Goal: Task Accomplishment & Management: Complete application form

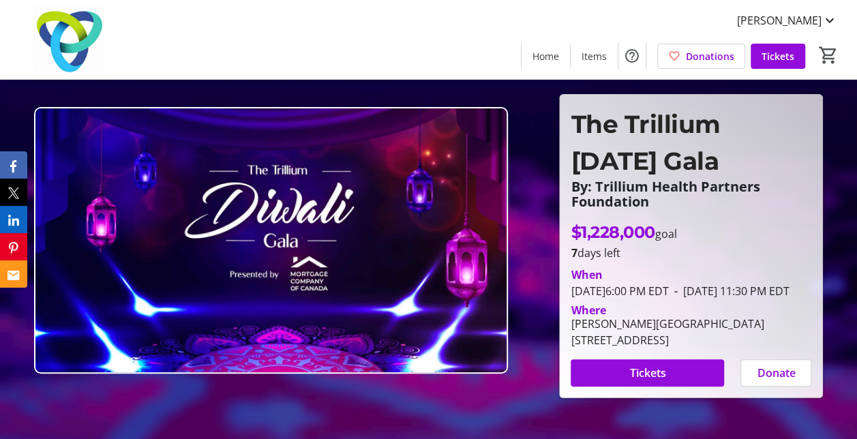
drag, startPoint x: 812, startPoint y: 7, endPoint x: 384, endPoint y: 51, distance: 430.9
click at [384, 51] on div "[PERSON_NAME] Home Items Donations Tickets 0" at bounding box center [428, 39] width 857 height 79
click at [767, 57] on span "Tickets" at bounding box center [777, 56] width 33 height 14
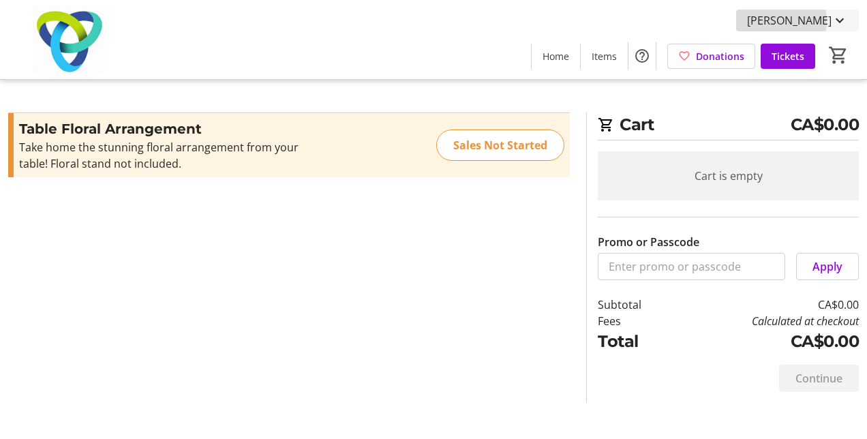
click at [803, 21] on span "[PERSON_NAME]" at bounding box center [789, 20] width 85 height 16
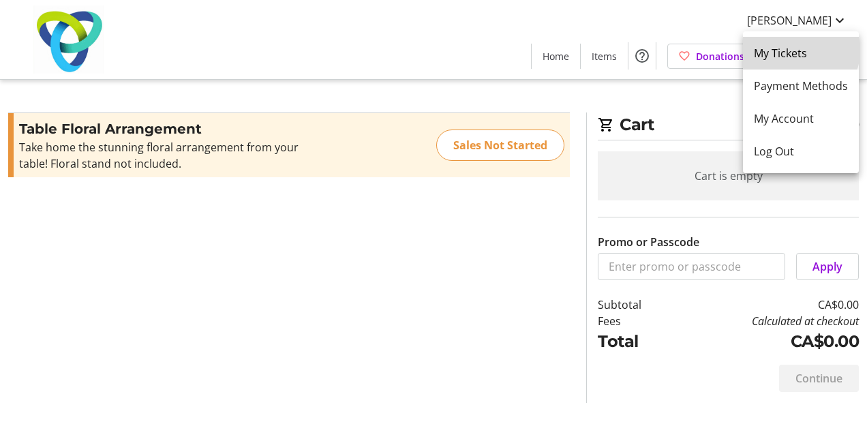
click at [793, 47] on span "My Tickets" at bounding box center [801, 53] width 94 height 16
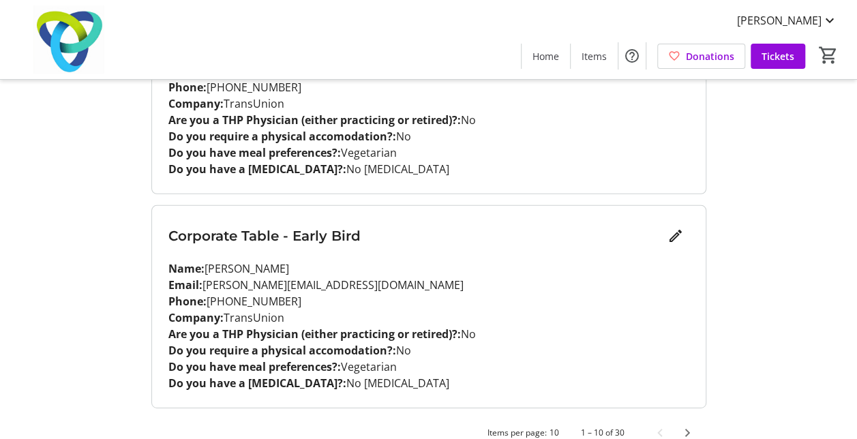
scroll to position [2004, 0]
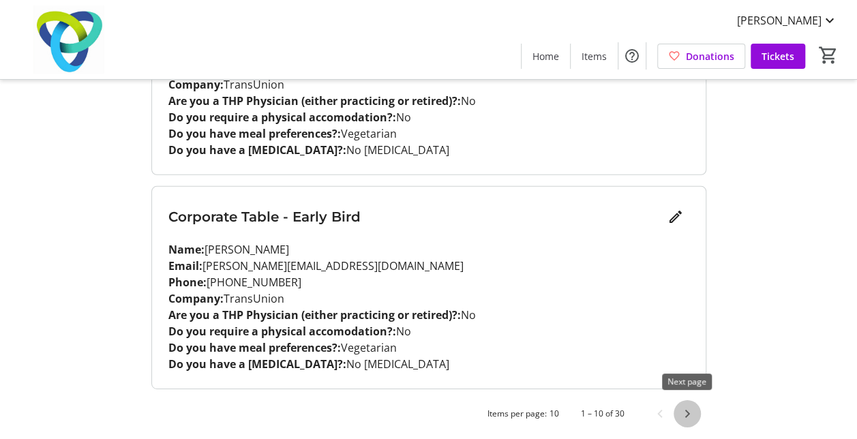
click at [686, 412] on span "Next page" at bounding box center [686, 413] width 27 height 27
click at [684, 412] on span "Next page" at bounding box center [686, 413] width 27 height 27
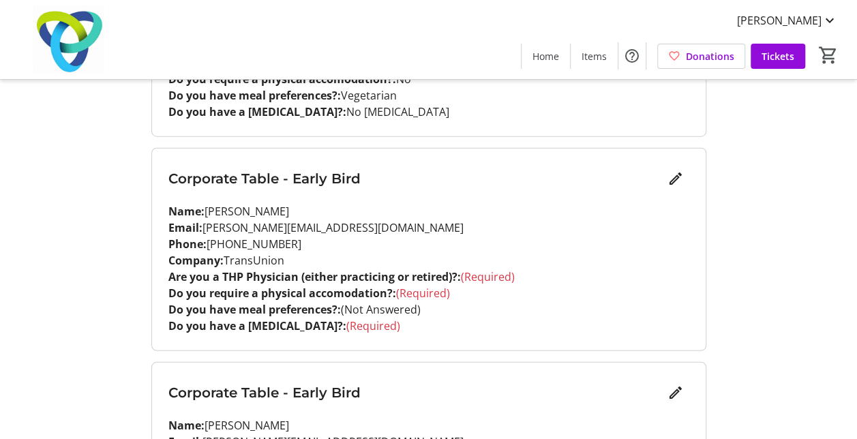
scroll to position [1622, 0]
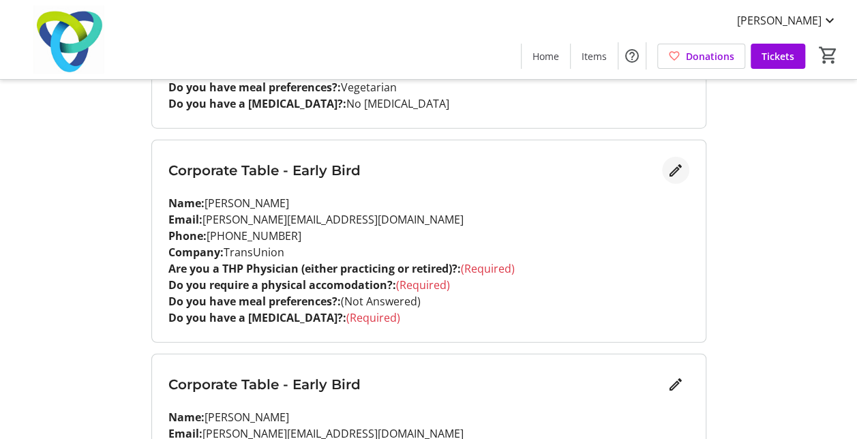
click at [673, 171] on mat-icon "Edit" at bounding box center [675, 170] width 16 height 16
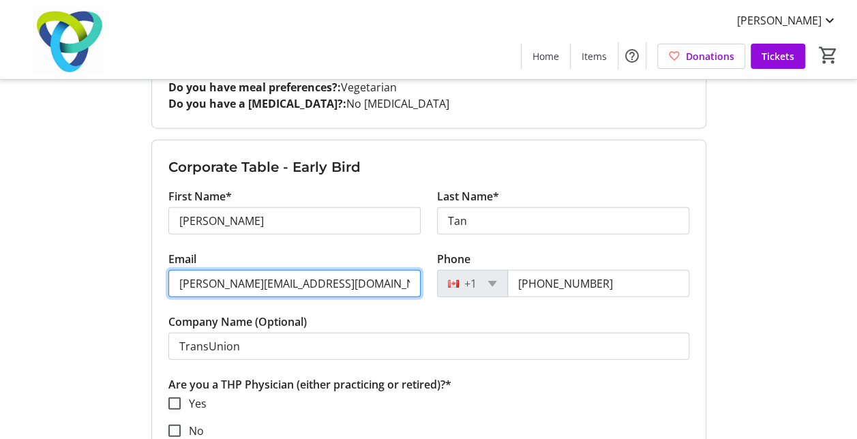
drag, startPoint x: 331, startPoint y: 281, endPoint x: 157, endPoint y: 286, distance: 173.2
paste input "[PERSON_NAME].[PERSON_NAME]"
type input "[PERSON_NAME][EMAIL_ADDRESS][PERSON_NAME][DOMAIN_NAME]"
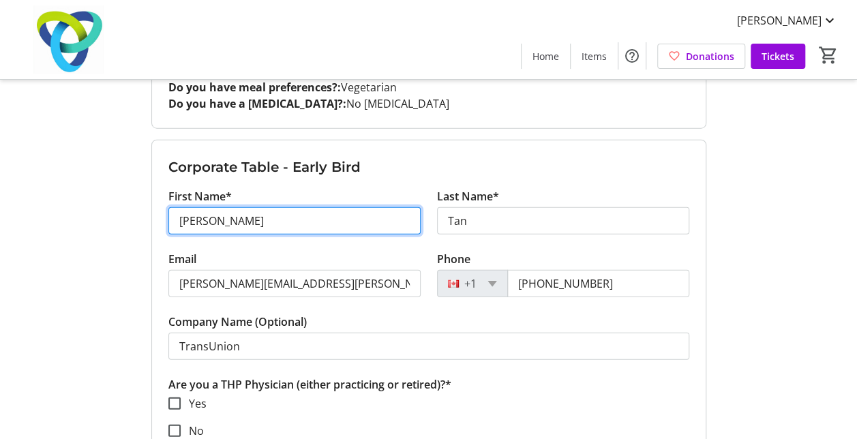
drag, startPoint x: 223, startPoint y: 218, endPoint x: 148, endPoint y: 221, distance: 75.0
type input "[PERSON_NAME]"
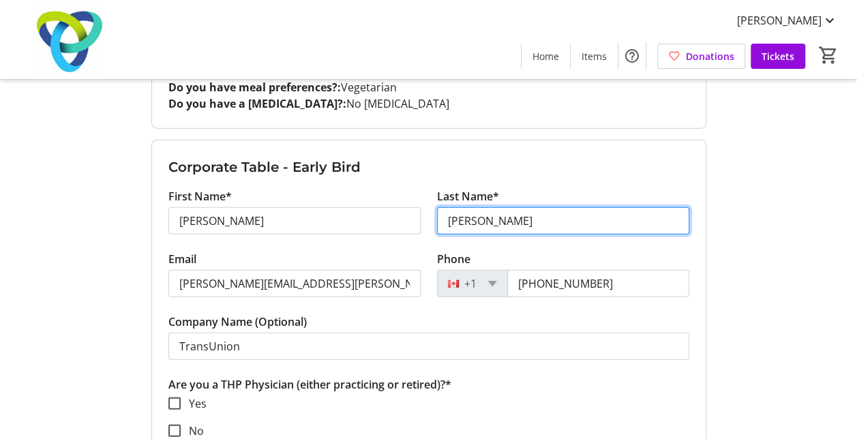
type input "[PERSON_NAME]"
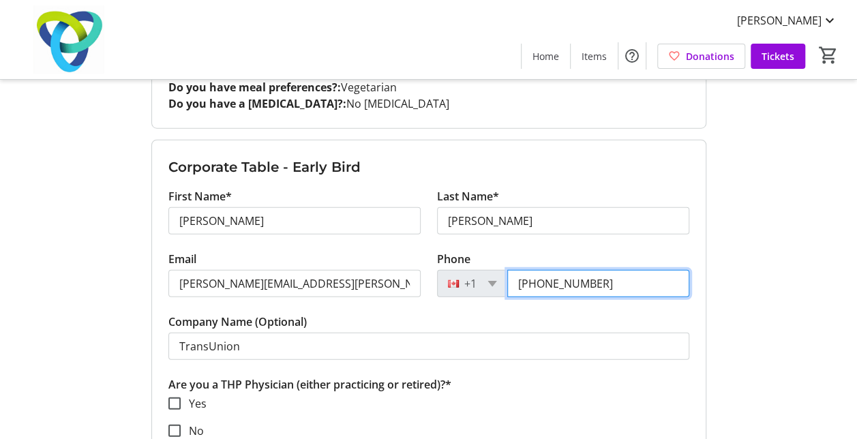
drag, startPoint x: 597, startPoint y: 279, endPoint x: 473, endPoint y: 290, distance: 124.5
click at [473, 290] on div "[PHONE_NUMBER]" at bounding box center [563, 283] width 252 height 27
type input "[PHONE_NUMBER]"
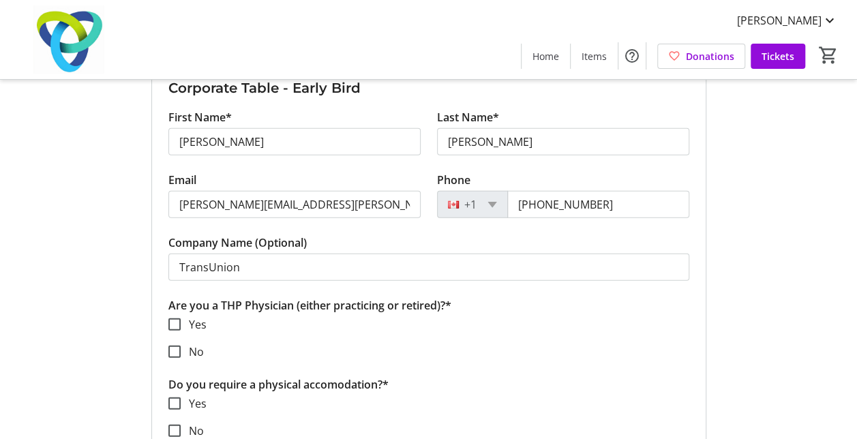
scroll to position [1732, 0]
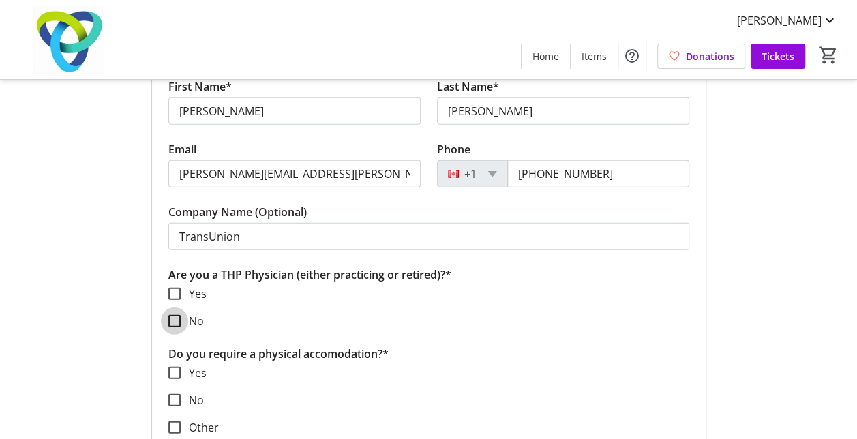
click at [175, 316] on input "No" at bounding box center [174, 321] width 12 height 12
checkbox input "true"
click at [172, 395] on input "No" at bounding box center [174, 400] width 12 height 12
checkbox input "true"
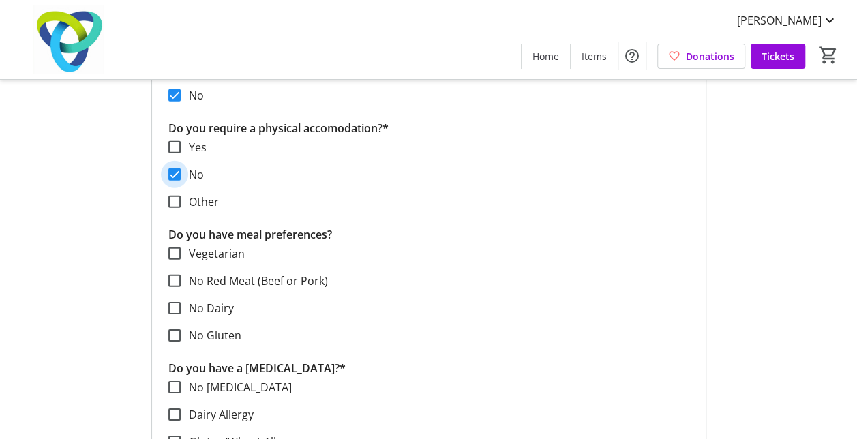
scroll to position [1961, 0]
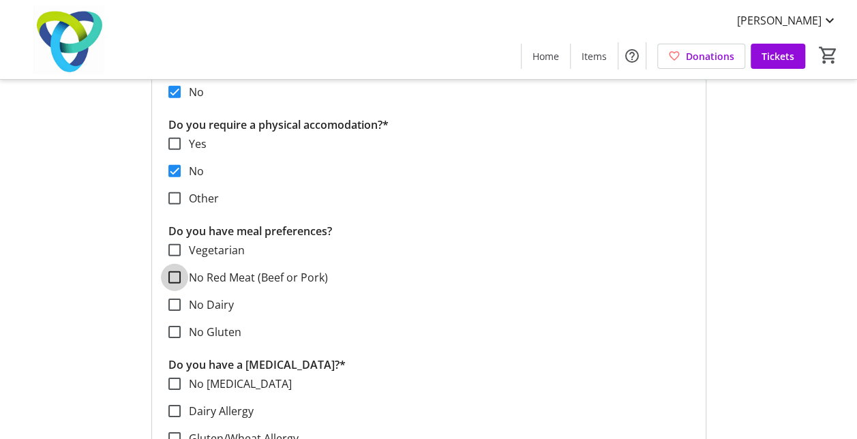
click at [174, 276] on input "No Red Meat (Beef or Pork)" at bounding box center [174, 277] width 12 height 12
checkbox input "true"
click at [176, 380] on input "No [MEDICAL_DATA]" at bounding box center [174, 384] width 12 height 12
checkbox input "true"
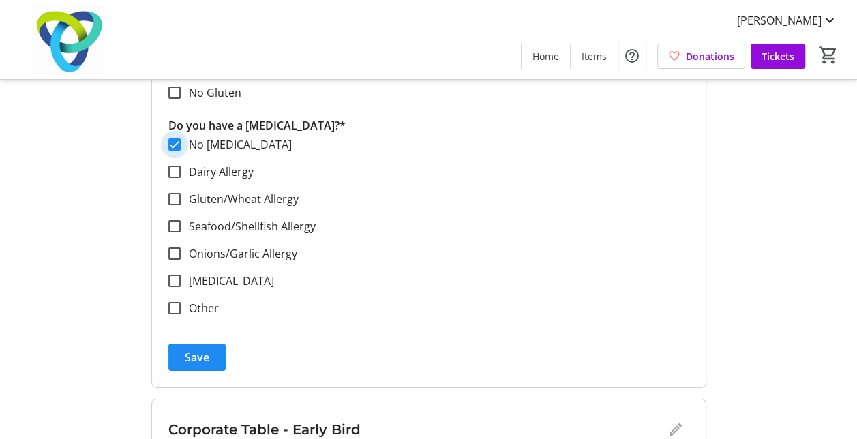
scroll to position [2207, 0]
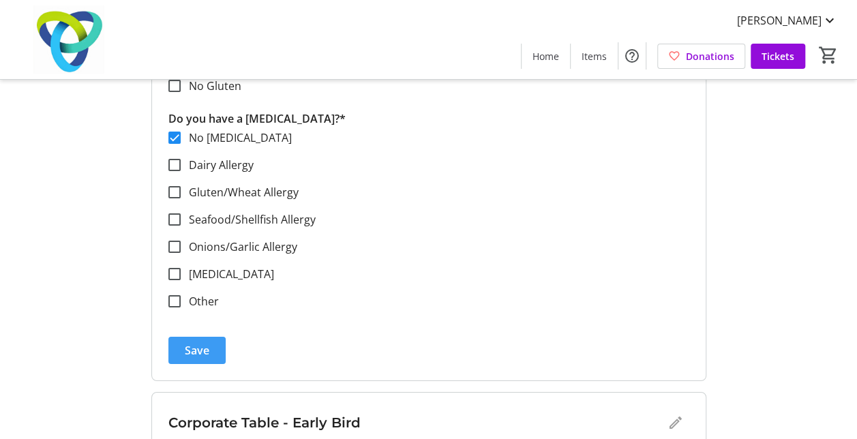
click at [209, 339] on span "submit" at bounding box center [196, 350] width 57 height 33
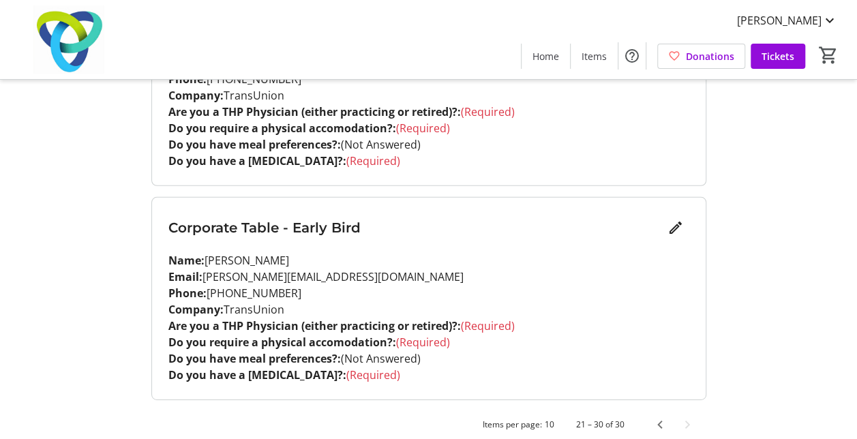
scroll to position [2004, 0]
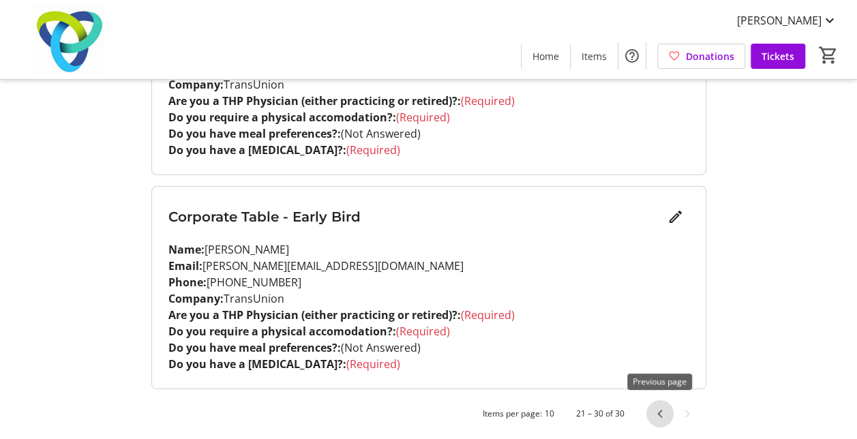
click at [659, 406] on span "Previous page" at bounding box center [659, 413] width 27 height 27
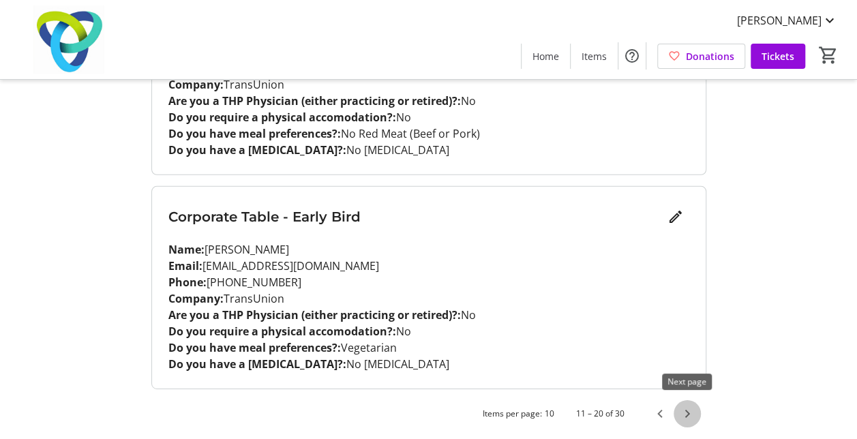
click at [683, 413] on span "Next page" at bounding box center [686, 413] width 27 height 27
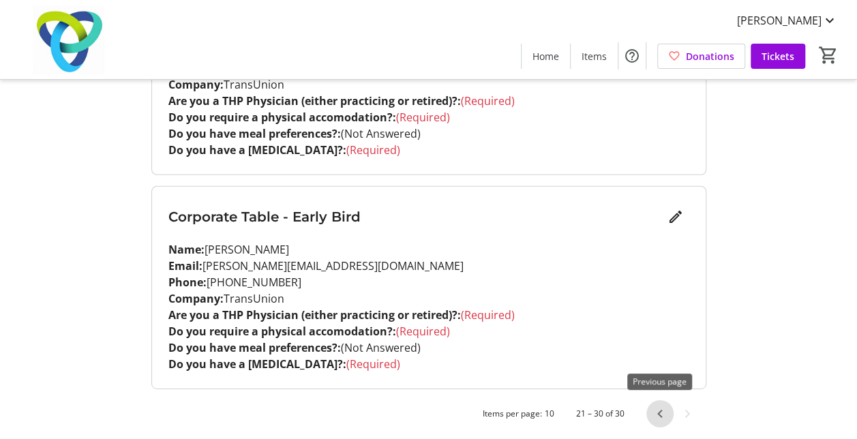
click at [658, 410] on span "Previous page" at bounding box center [659, 413] width 27 height 27
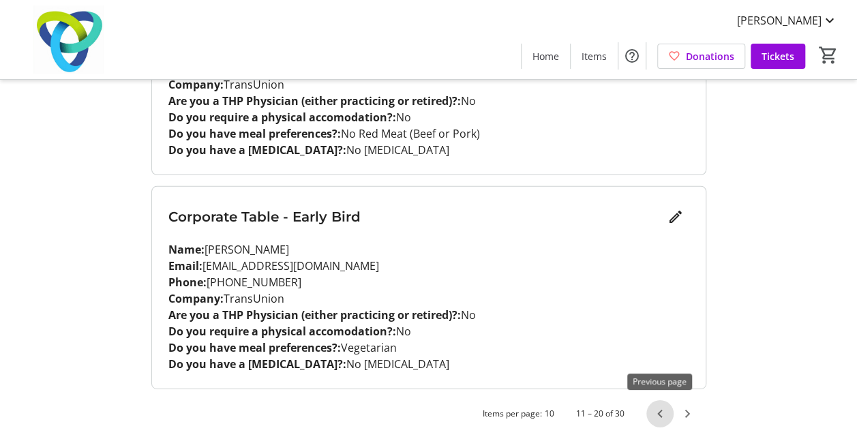
click at [664, 410] on span "Previous page" at bounding box center [659, 413] width 27 height 27
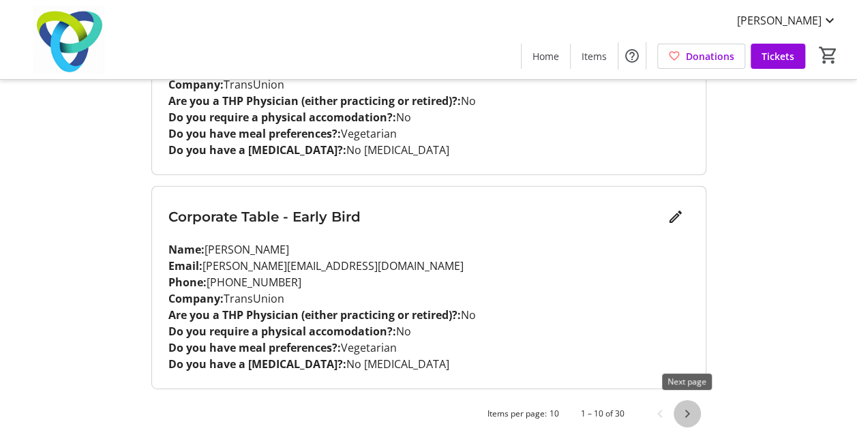
click at [690, 416] on span "Next page" at bounding box center [686, 413] width 27 height 27
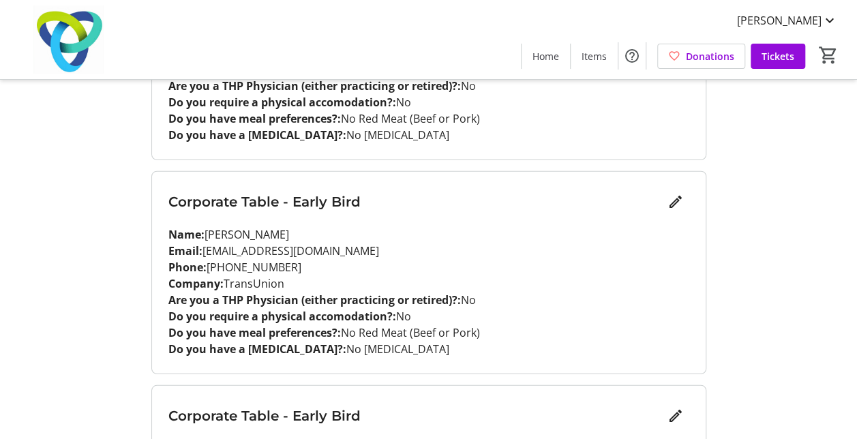
scroll to position [1807, 0]
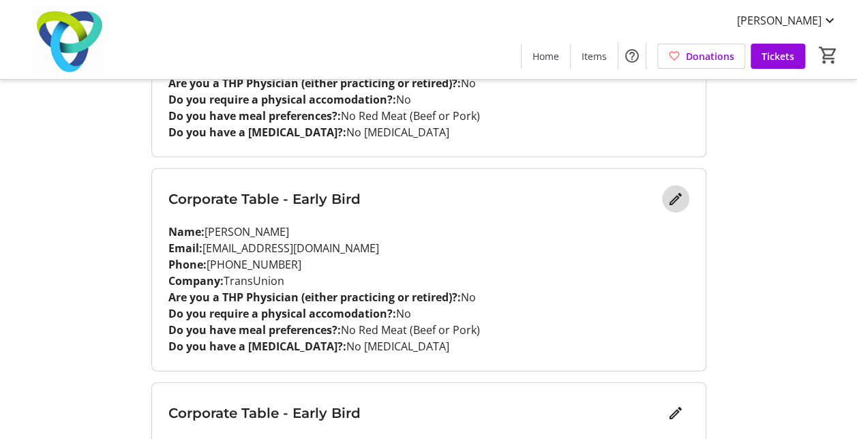
click at [680, 191] on mat-icon "Edit" at bounding box center [675, 199] width 16 height 16
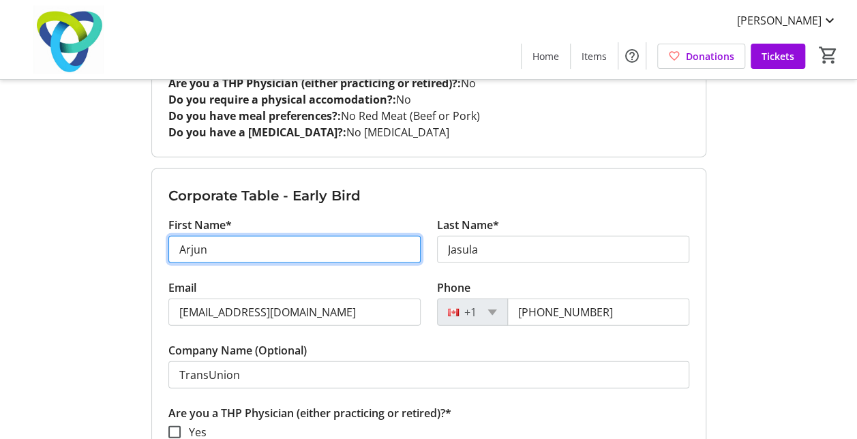
click at [219, 247] on input "Arjun" at bounding box center [294, 249] width 252 height 27
type input "A"
type input "Mamta"
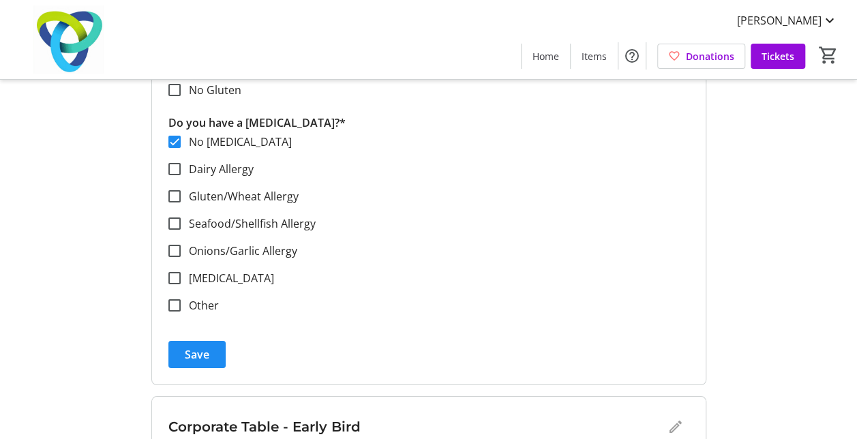
scroll to position [2423, 0]
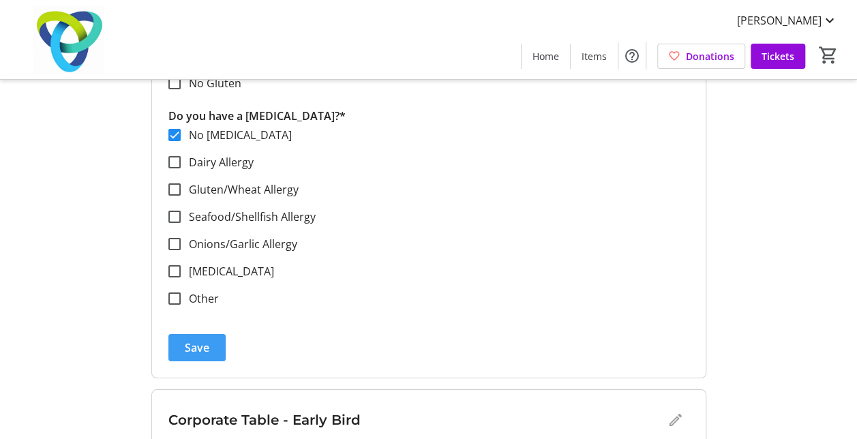
click at [209, 342] on span "submit" at bounding box center [196, 347] width 57 height 33
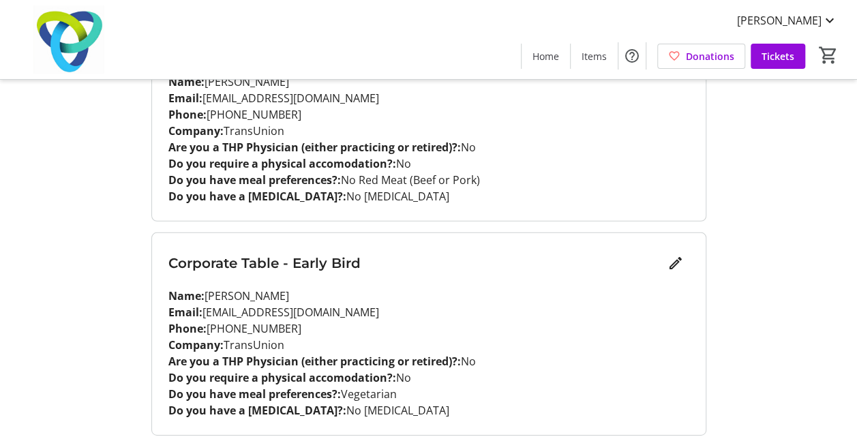
scroll to position [2004, 0]
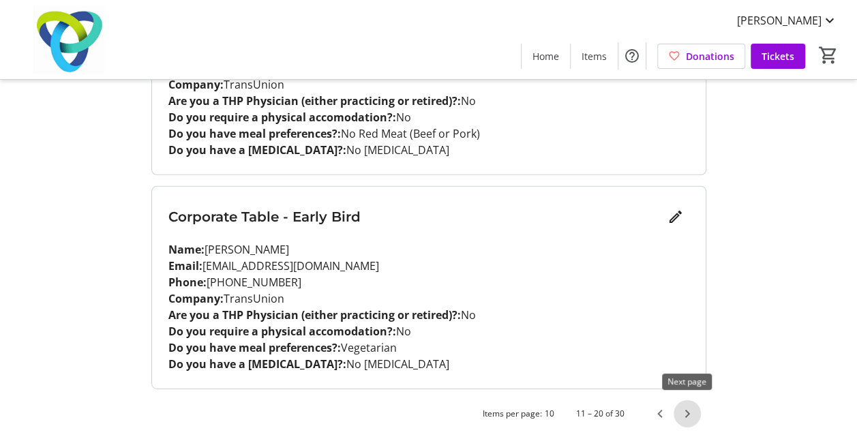
click at [687, 408] on span "Next page" at bounding box center [686, 413] width 27 height 27
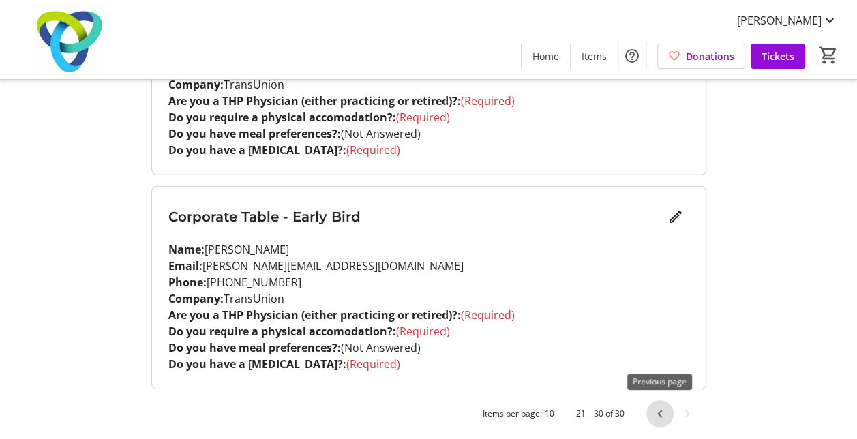
click at [660, 401] on span "Previous page" at bounding box center [659, 413] width 27 height 27
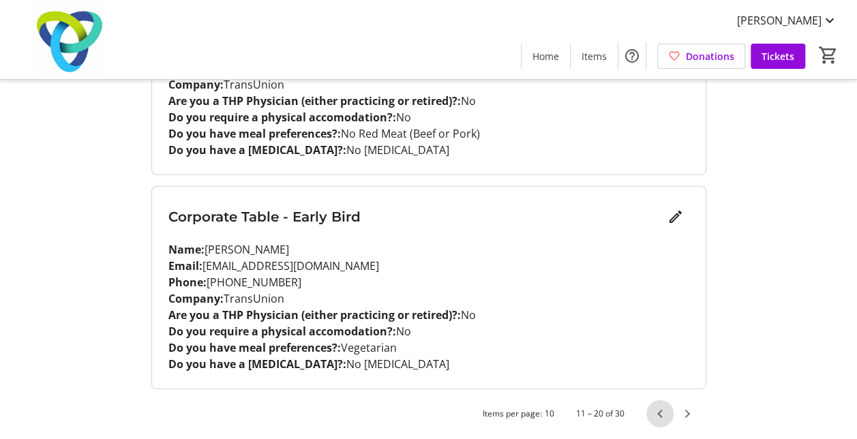
click at [660, 403] on span "Previous page" at bounding box center [659, 413] width 27 height 27
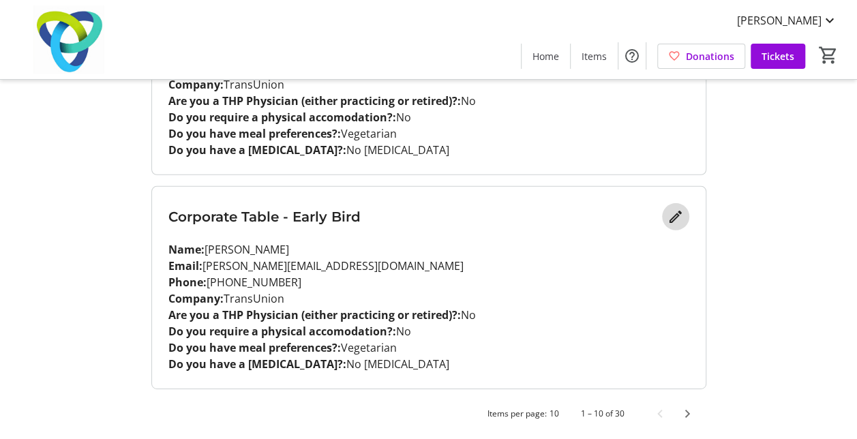
click at [672, 211] on mat-icon "Edit" at bounding box center [675, 217] width 16 height 16
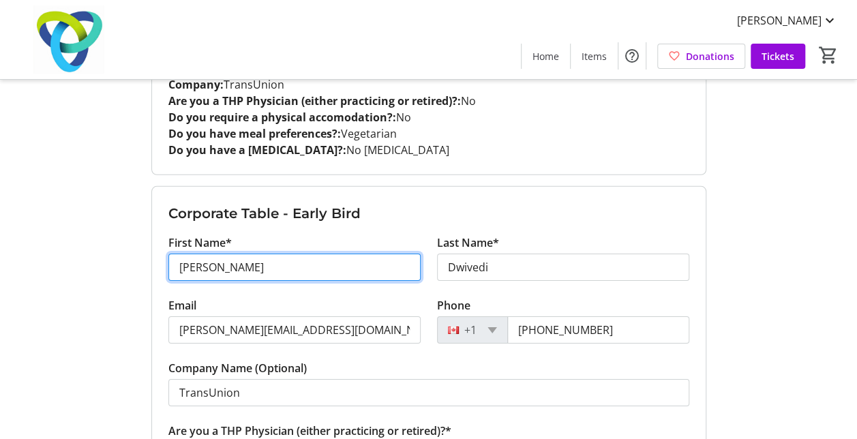
drag, startPoint x: 254, startPoint y: 260, endPoint x: 177, endPoint y: 266, distance: 76.5
click at [177, 266] on input "[PERSON_NAME]" at bounding box center [294, 267] width 252 height 27
type input "Priyanka"
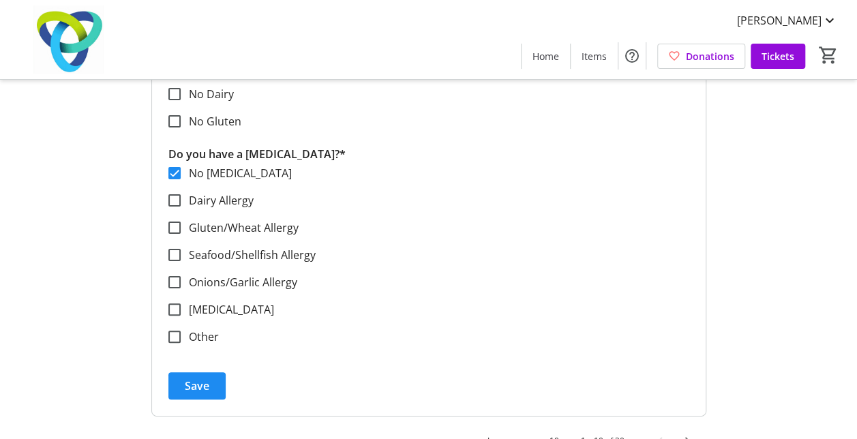
scroll to position [2606, 0]
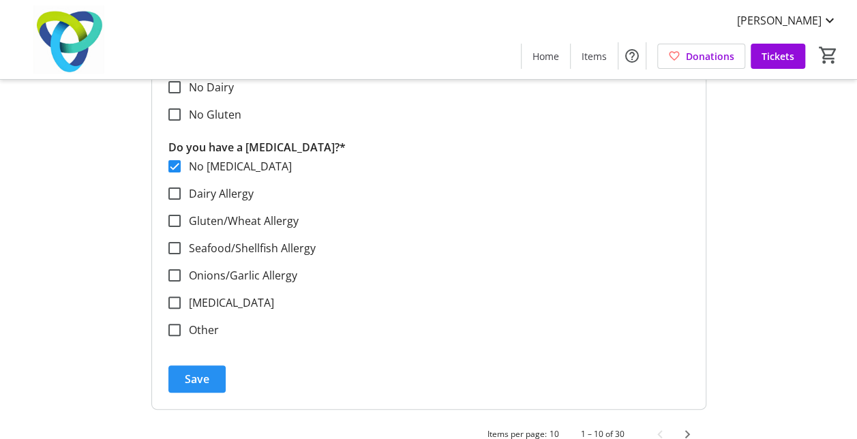
click at [197, 371] on span "Save" at bounding box center [197, 379] width 25 height 16
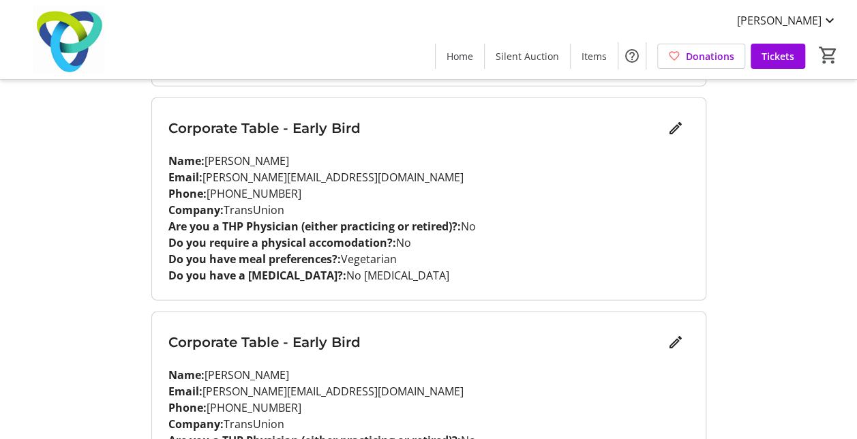
scroll to position [1881, 0]
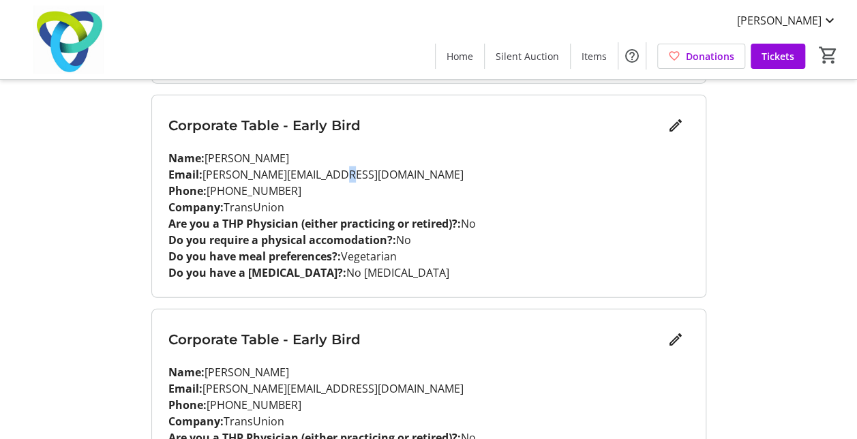
drag, startPoint x: 339, startPoint y: 170, endPoint x: 327, endPoint y: 171, distance: 12.3
click at [327, 171] on p "Email: [PERSON_NAME][EMAIL_ADDRESS][DOMAIN_NAME]" at bounding box center [428, 174] width 521 height 16
drag, startPoint x: 327, startPoint y: 171, endPoint x: 369, endPoint y: 185, distance: 43.7
click at [369, 185] on p "Phone: [PHONE_NUMBER]" at bounding box center [428, 191] width 521 height 16
drag, startPoint x: 338, startPoint y: 172, endPoint x: 205, endPoint y: 167, distance: 133.0
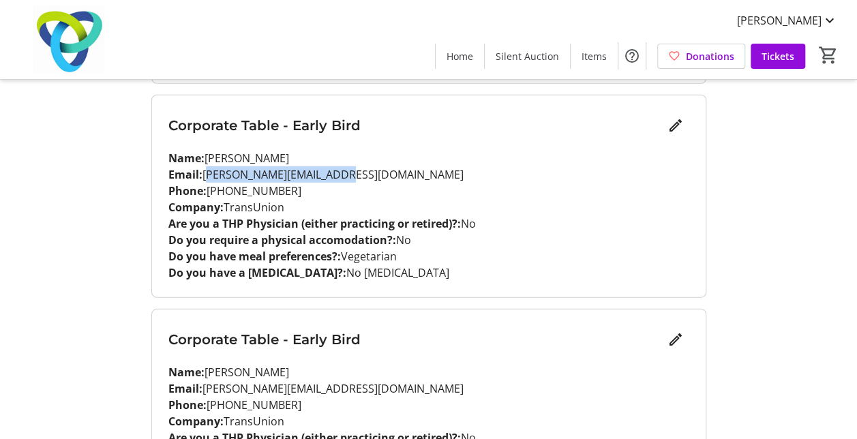
click at [205, 167] on p "Email: [PERSON_NAME][EMAIL_ADDRESS][DOMAIN_NAME]" at bounding box center [428, 174] width 521 height 16
copy p "[PERSON_NAME][EMAIL_ADDRESS][DOMAIN_NAME]"
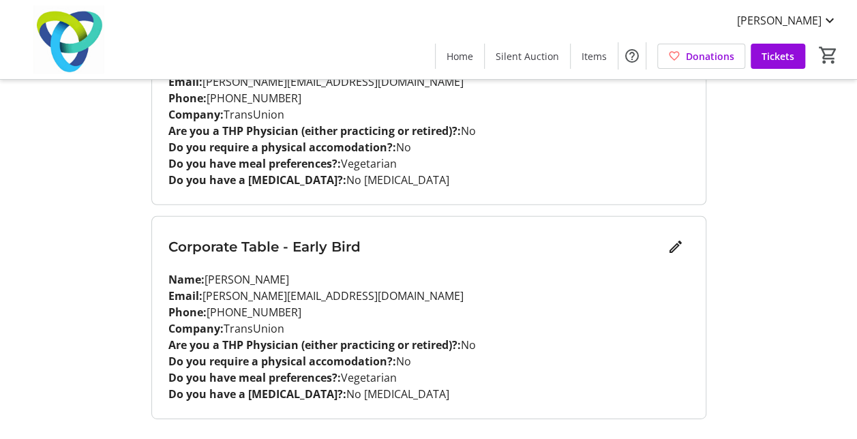
scroll to position [2004, 0]
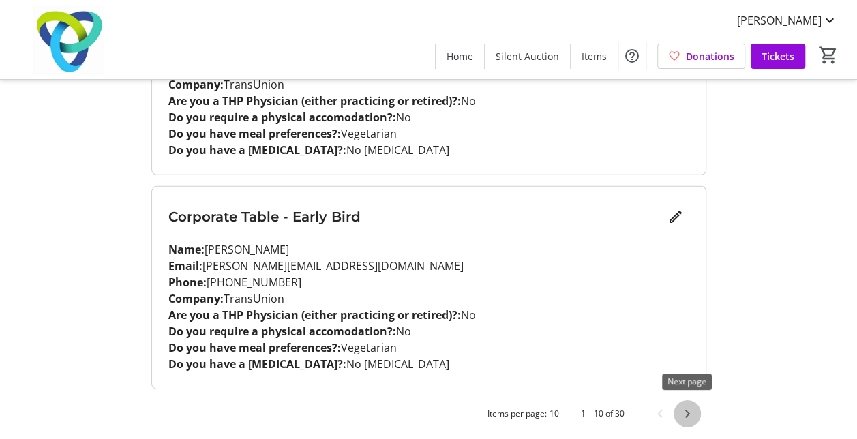
click at [687, 411] on span "Next page" at bounding box center [686, 413] width 27 height 27
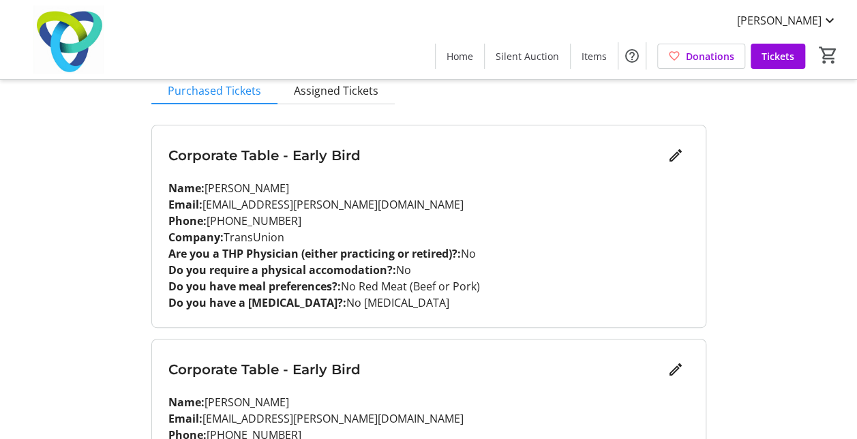
scroll to position [147, 0]
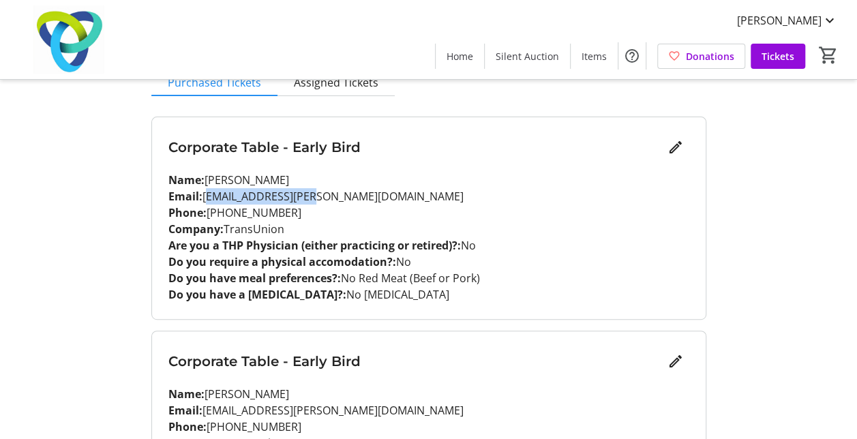
drag, startPoint x: 298, startPoint y: 194, endPoint x: 203, endPoint y: 196, distance: 95.4
click at [203, 196] on p "Email: [EMAIL_ADDRESS][PERSON_NAME][DOMAIN_NAME]" at bounding box center [428, 196] width 521 height 16
copy p "[EMAIL_ADDRESS][PERSON_NAME][DOMAIN_NAME]"
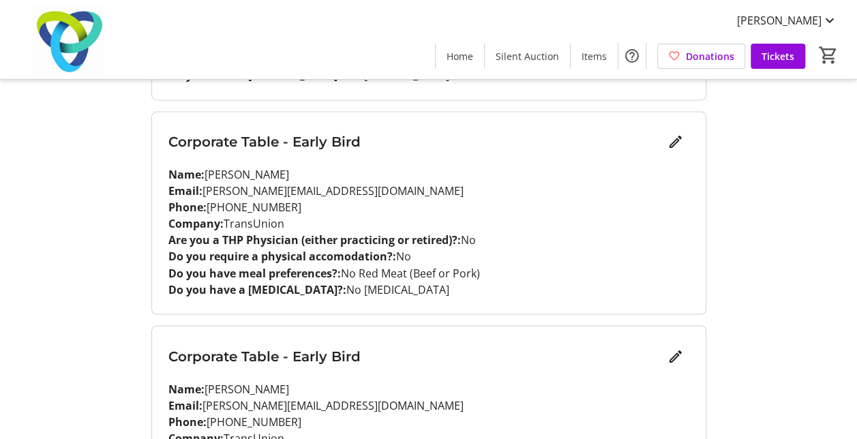
scroll to position [1017, 0]
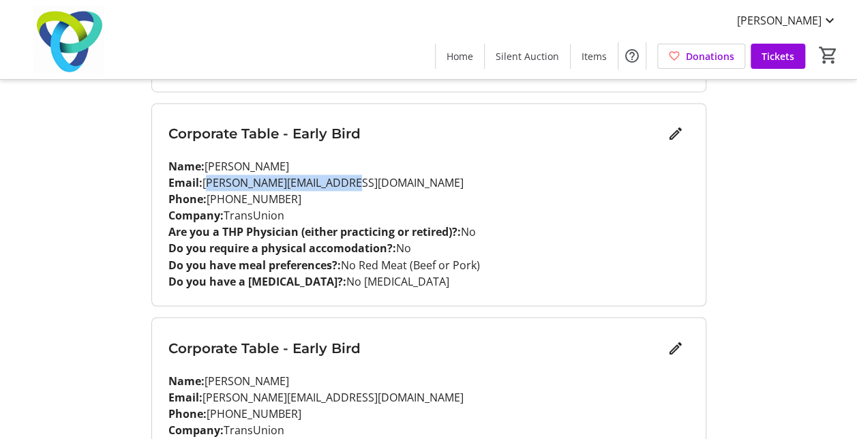
drag, startPoint x: 333, startPoint y: 180, endPoint x: 204, endPoint y: 181, distance: 128.1
click at [204, 181] on p "Email: [PERSON_NAME][EMAIL_ADDRESS][DOMAIN_NAME]" at bounding box center [428, 182] width 521 height 16
copy p "[PERSON_NAME][EMAIL_ADDRESS][DOMAIN_NAME]"
click at [838, 249] on div "My Event Tickets Here you can enter guest details for each ticket. Purchased ti…" at bounding box center [428, 206] width 857 height 2447
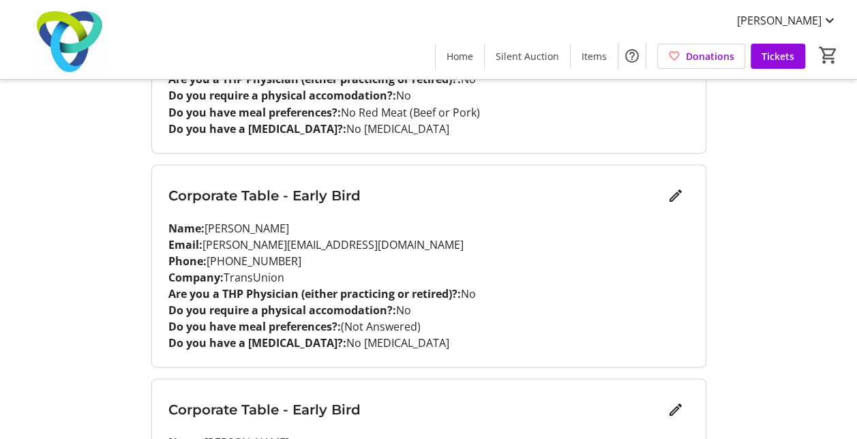
scroll to position [1172, 0]
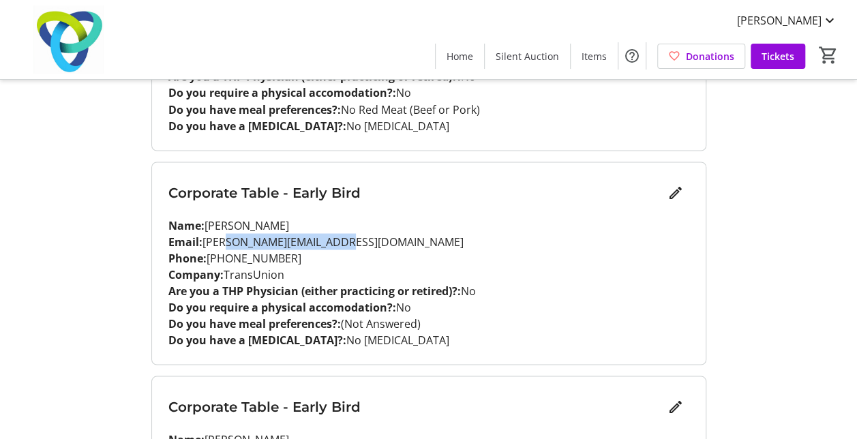
drag, startPoint x: 341, startPoint y: 241, endPoint x: 221, endPoint y: 241, distance: 119.9
click at [221, 241] on p "Email: [PERSON_NAME][EMAIL_ADDRESS][DOMAIN_NAME]" at bounding box center [428, 241] width 521 height 16
click at [459, 254] on p "Phone: [PHONE_NUMBER]" at bounding box center [428, 257] width 521 height 16
drag, startPoint x: 341, startPoint y: 236, endPoint x: 202, endPoint y: 241, distance: 139.1
click at [202, 241] on p "Email: [PERSON_NAME][EMAIL_ADDRESS][DOMAIN_NAME]" at bounding box center [428, 241] width 521 height 16
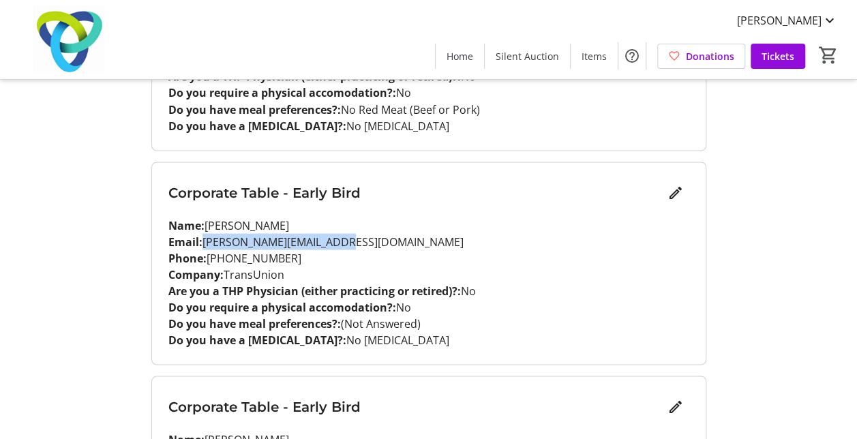
copy p "[PERSON_NAME][EMAIL_ADDRESS][DOMAIN_NAME]"
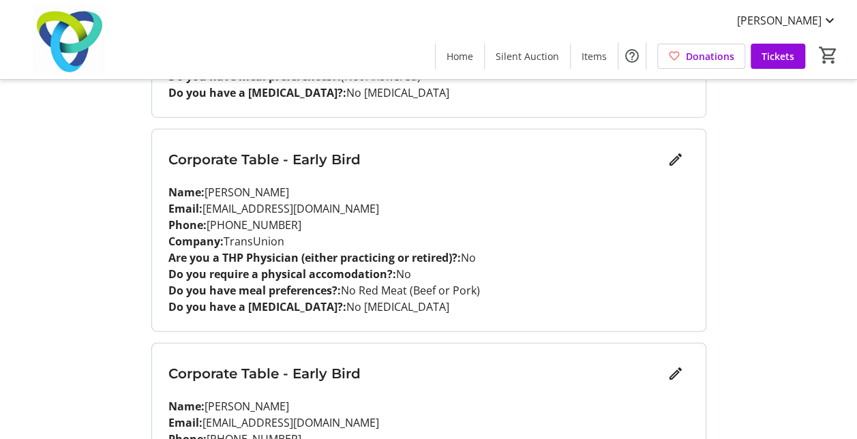
scroll to position [1647, 0]
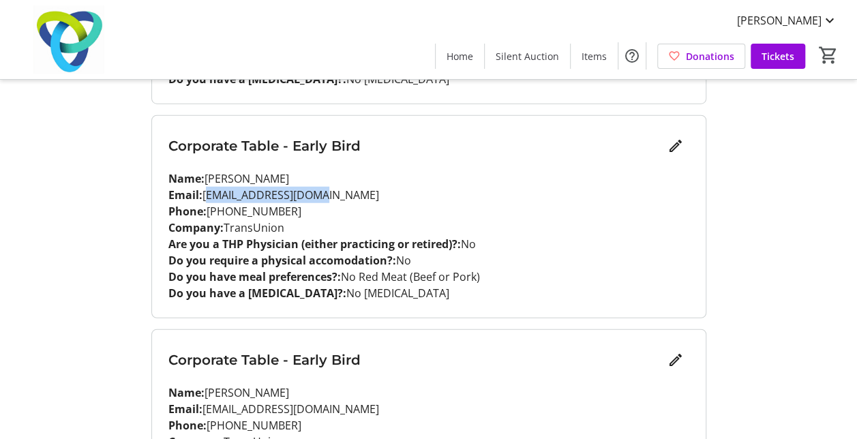
drag, startPoint x: 316, startPoint y: 193, endPoint x: 204, endPoint y: 194, distance: 111.8
click at [204, 194] on p "Email: [EMAIL_ADDRESS][DOMAIN_NAME]" at bounding box center [428, 195] width 521 height 16
copy p "[EMAIL_ADDRESS][DOMAIN_NAME]"
click at [679, 142] on mat-icon "Edit" at bounding box center [675, 146] width 16 height 16
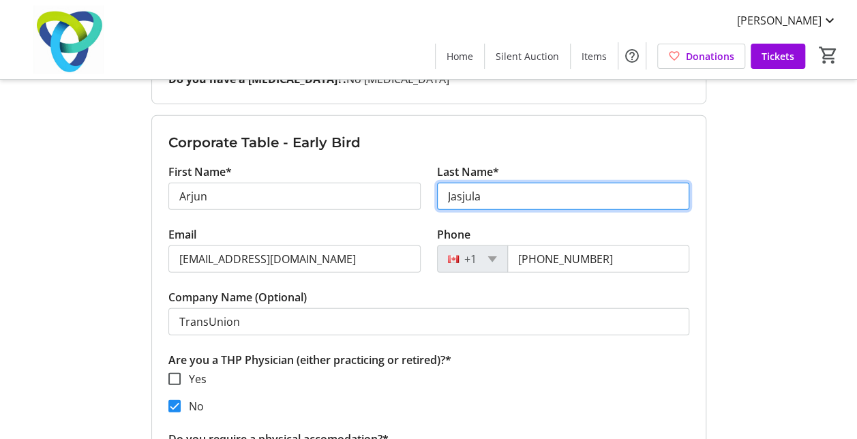
click at [464, 198] on input "Jasjula" at bounding box center [563, 196] width 252 height 27
drag, startPoint x: 472, startPoint y: 194, endPoint x: 513, endPoint y: 196, distance: 40.9
click at [472, 194] on input "Jasula" at bounding box center [563, 196] width 252 height 27
type input "[PERSON_NAME]"
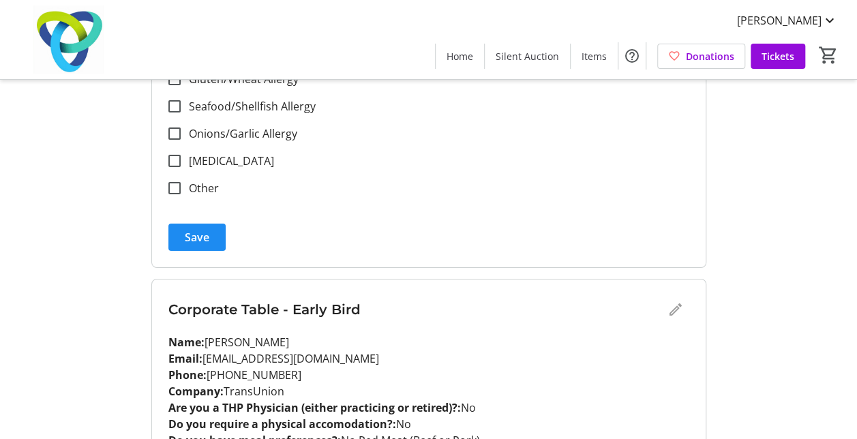
scroll to position [2338, 0]
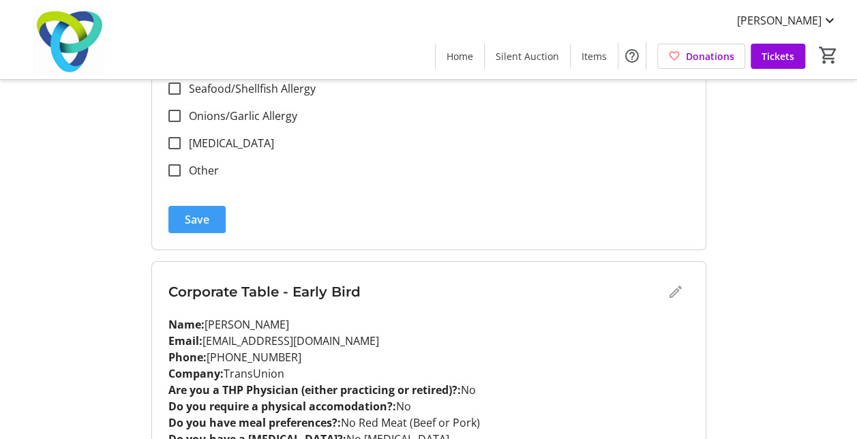
click at [196, 231] on span "submit" at bounding box center [196, 219] width 57 height 33
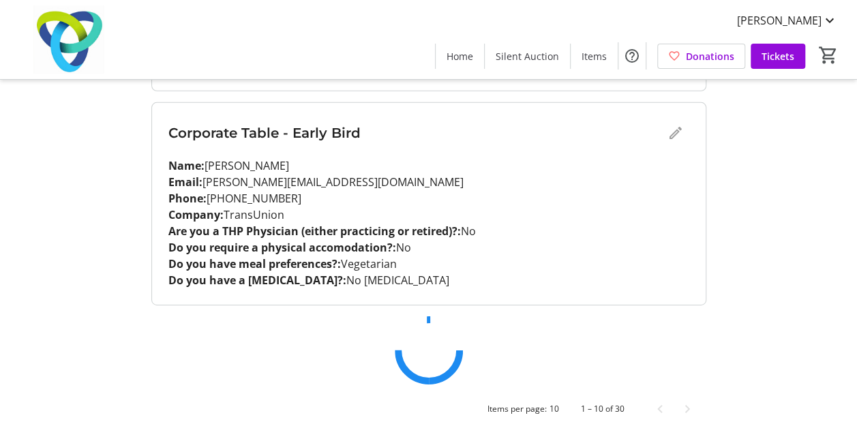
scroll to position [0, 0]
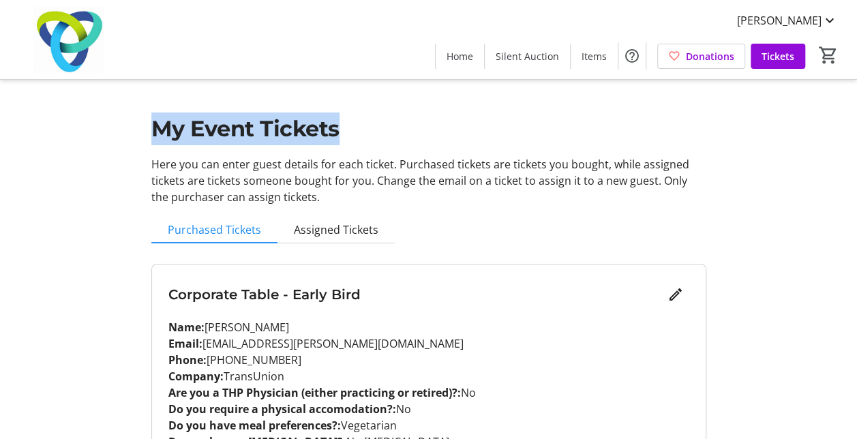
drag, startPoint x: 853, startPoint y: 59, endPoint x: 846, endPoint y: 125, distance: 67.1
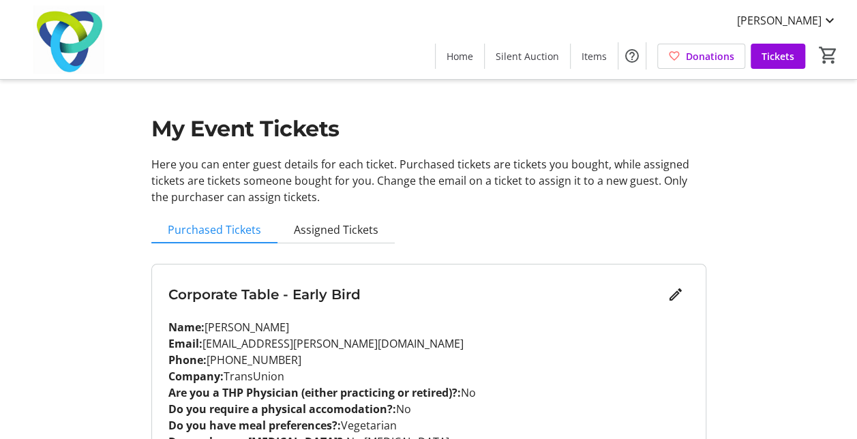
drag, startPoint x: 846, startPoint y: 125, endPoint x: 821, endPoint y: 204, distance: 83.2
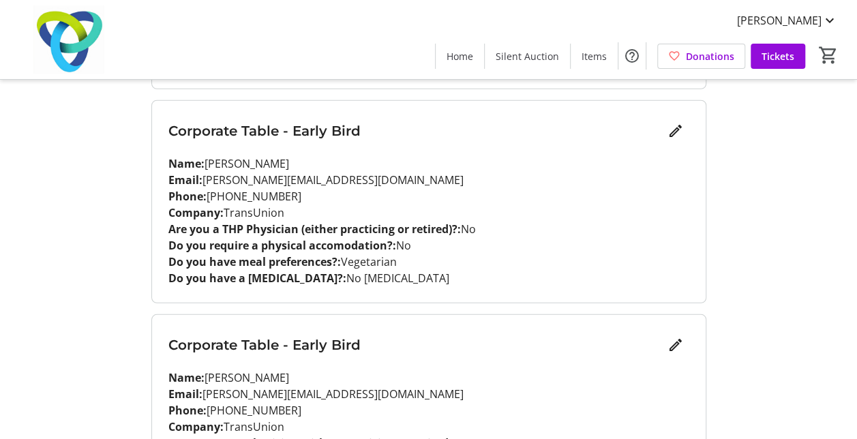
scroll to position [2004, 0]
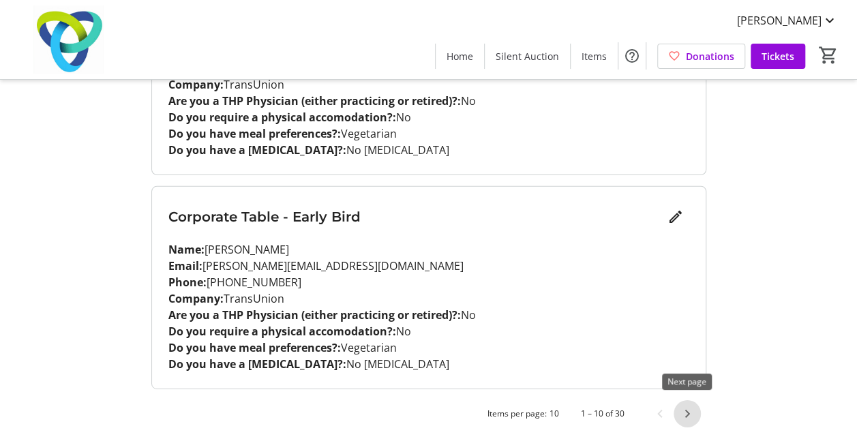
click at [684, 408] on span "Next page" at bounding box center [686, 413] width 27 height 27
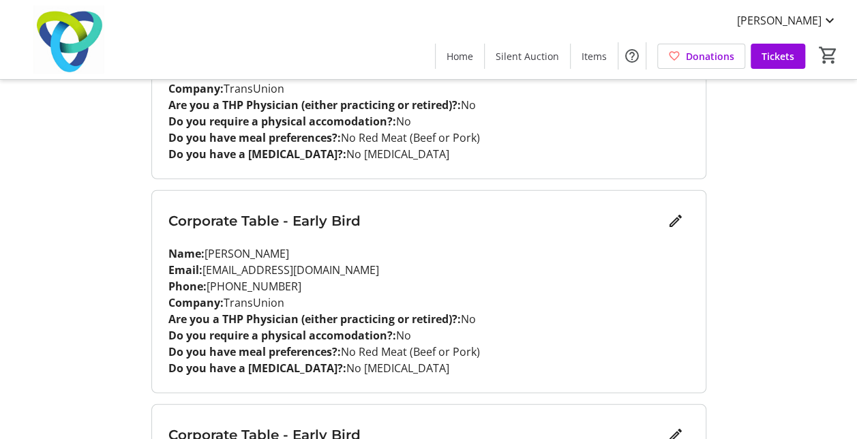
scroll to position [1826, 0]
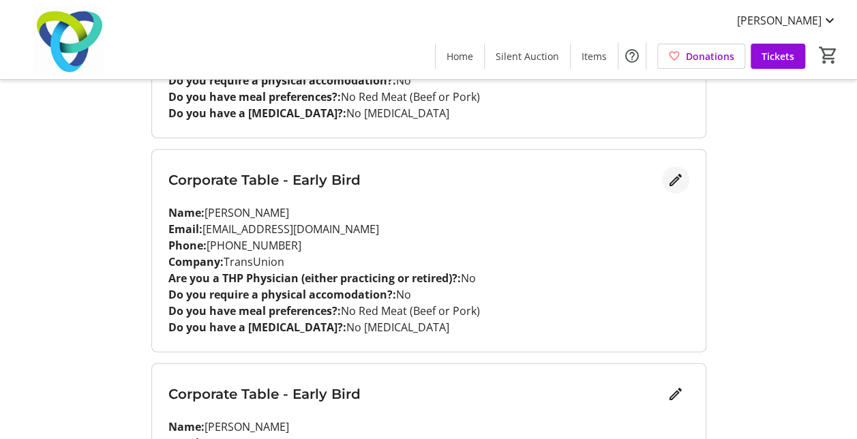
click at [676, 179] on mat-icon "Edit" at bounding box center [675, 180] width 16 height 16
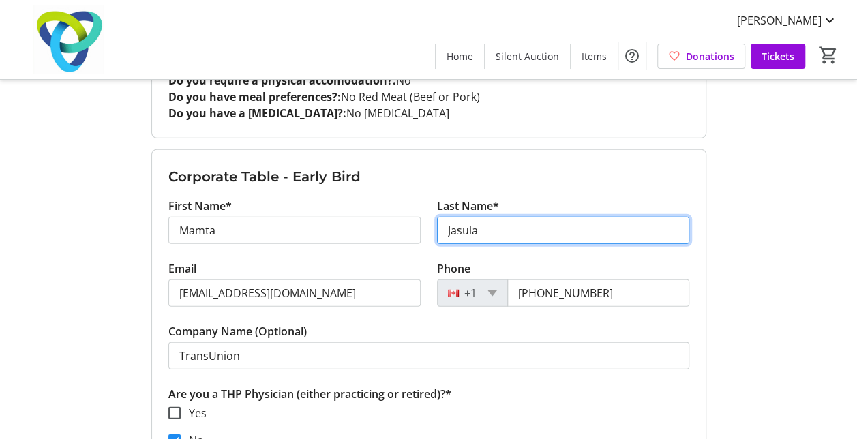
click at [470, 226] on input "Jasula" at bounding box center [563, 230] width 252 height 27
type input "[PERSON_NAME]"
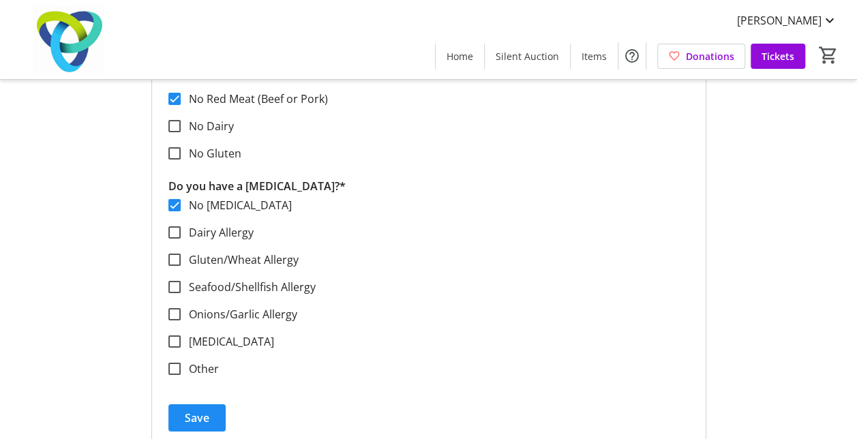
scroll to position [2357, 0]
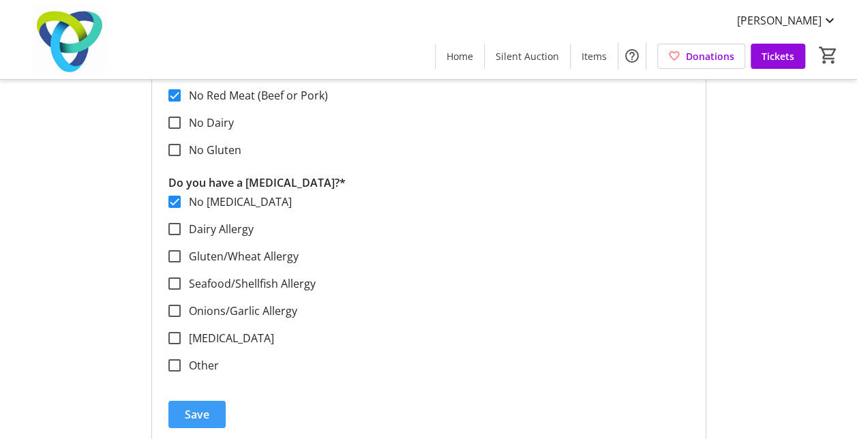
click at [188, 408] on span "Save" at bounding box center [197, 414] width 25 height 16
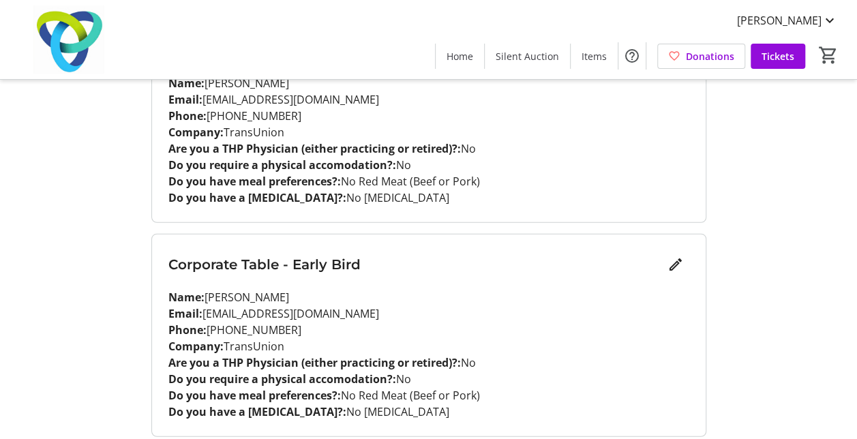
scroll to position [1753, 0]
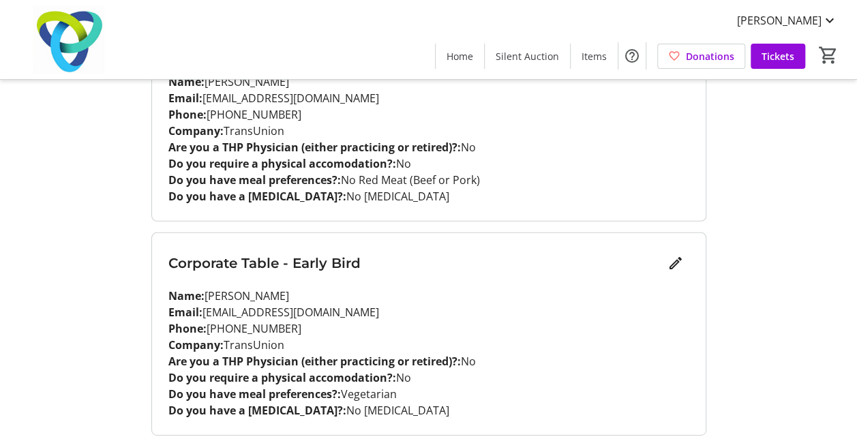
scroll to position [2004, 0]
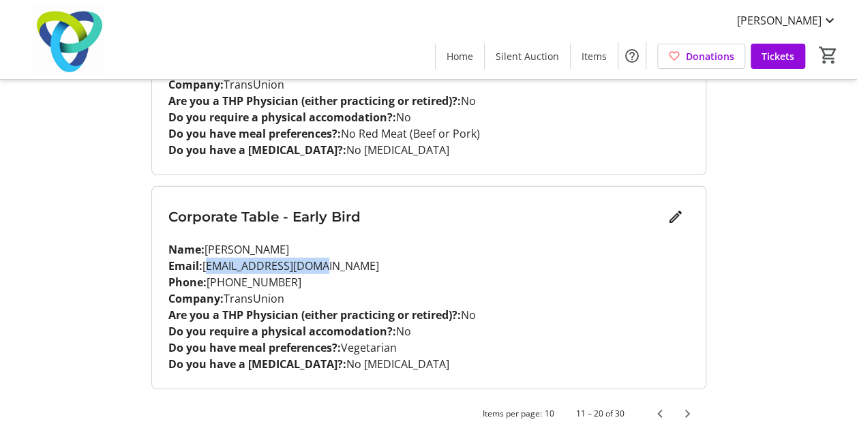
drag, startPoint x: 315, startPoint y: 260, endPoint x: 205, endPoint y: 258, distance: 109.7
click at [205, 258] on p "Email: [EMAIL_ADDRESS][DOMAIN_NAME]" at bounding box center [428, 266] width 521 height 16
copy p "[EMAIL_ADDRESS][DOMAIN_NAME]"
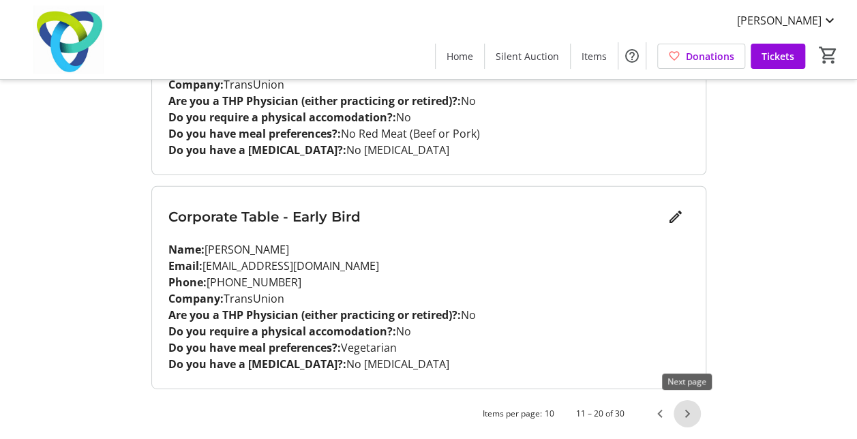
click at [687, 414] on span "Next page" at bounding box center [686, 413] width 27 height 27
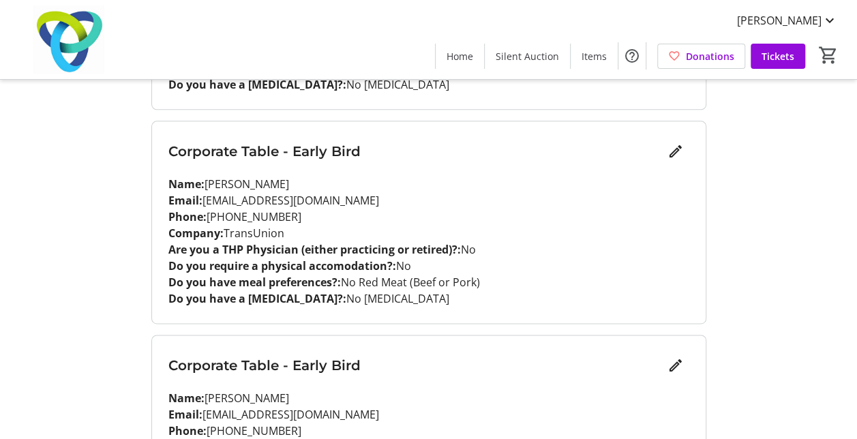
scroll to position [796, 0]
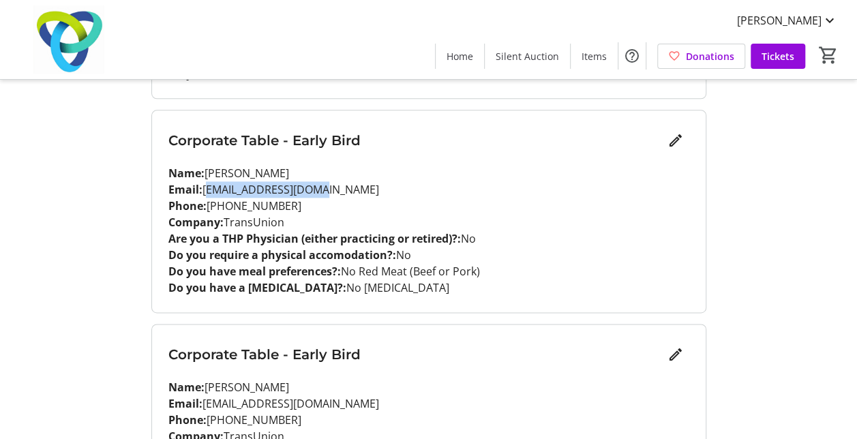
drag, startPoint x: 323, startPoint y: 191, endPoint x: 205, endPoint y: 189, distance: 117.9
click at [205, 189] on p "Email: [EMAIL_ADDRESS][DOMAIN_NAME]" at bounding box center [428, 189] width 521 height 16
copy p "[EMAIL_ADDRESS][DOMAIN_NAME]"
click at [782, 255] on div "My Event Tickets Here you can enter guest details for each ticket. Purchased ti…" at bounding box center [428, 427] width 857 height 2447
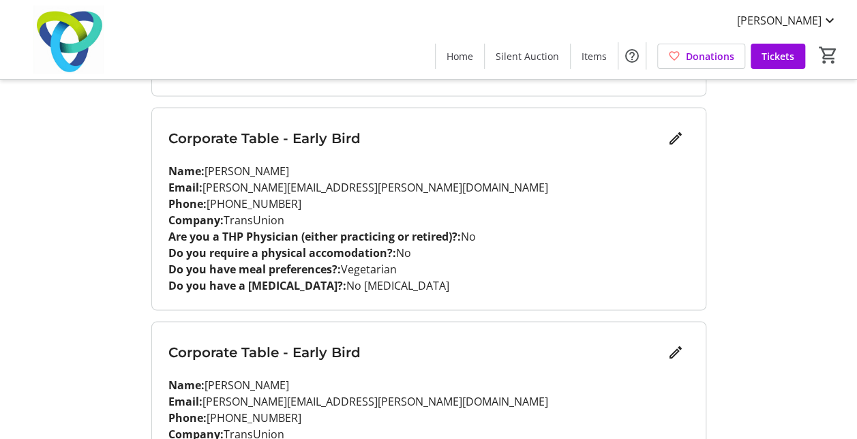
scroll to position [1229, 0]
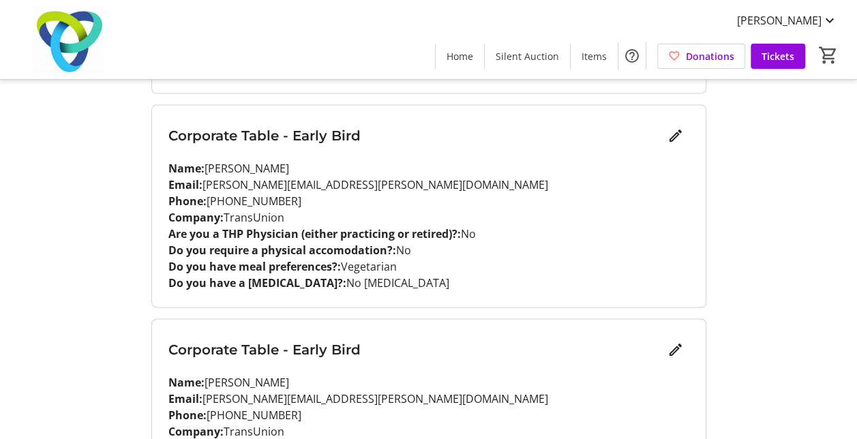
click at [210, 307] on div "Corporate Table - Early Bird Name: [PERSON_NAME] Email: [EMAIL_ADDRESS][DOMAIN_…" at bounding box center [428, 117] width 555 height 2167
drag, startPoint x: 337, startPoint y: 181, endPoint x: 205, endPoint y: 181, distance: 131.5
click at [205, 181] on p "Email: [PERSON_NAME][EMAIL_ADDRESS][PERSON_NAME][DOMAIN_NAME]" at bounding box center [428, 184] width 521 height 16
copy p "[PERSON_NAME][EMAIL_ADDRESS][PERSON_NAME][DOMAIN_NAME]"
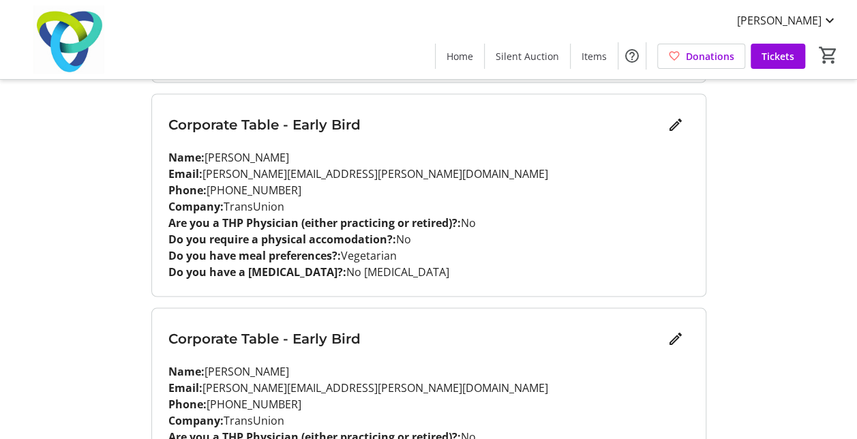
scroll to position [2004, 0]
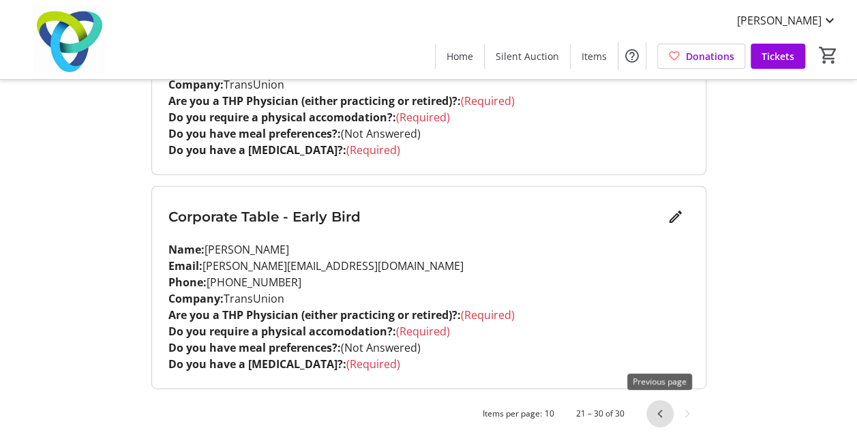
click at [658, 413] on span "Previous page" at bounding box center [659, 413] width 27 height 27
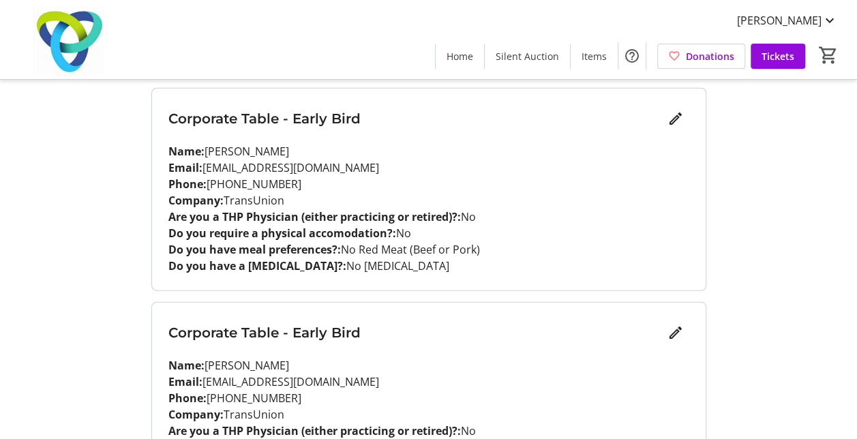
scroll to position [1660, 0]
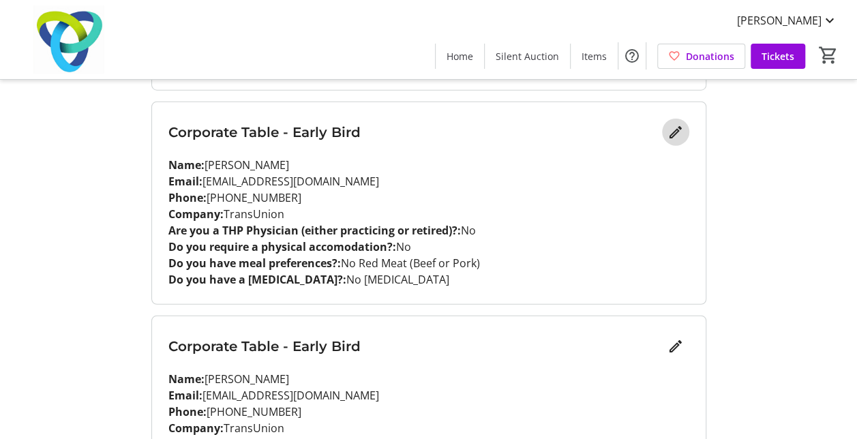
click at [676, 134] on mat-icon "Edit" at bounding box center [675, 132] width 16 height 16
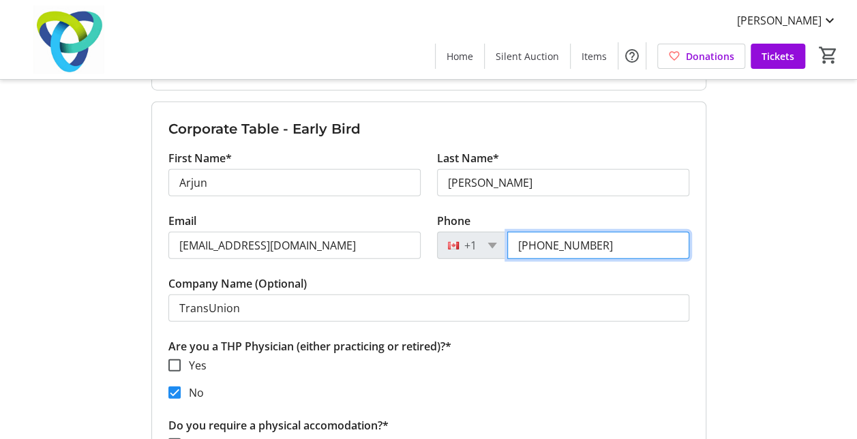
drag, startPoint x: 602, startPoint y: 248, endPoint x: 525, endPoint y: 252, distance: 77.1
click at [525, 252] on input "[PHONE_NUMBER]" at bounding box center [598, 245] width 182 height 27
drag, startPoint x: 597, startPoint y: 248, endPoint x: 508, endPoint y: 247, distance: 88.6
click at [508, 247] on input "[PHONE_NUMBER]" at bounding box center [598, 245] width 182 height 27
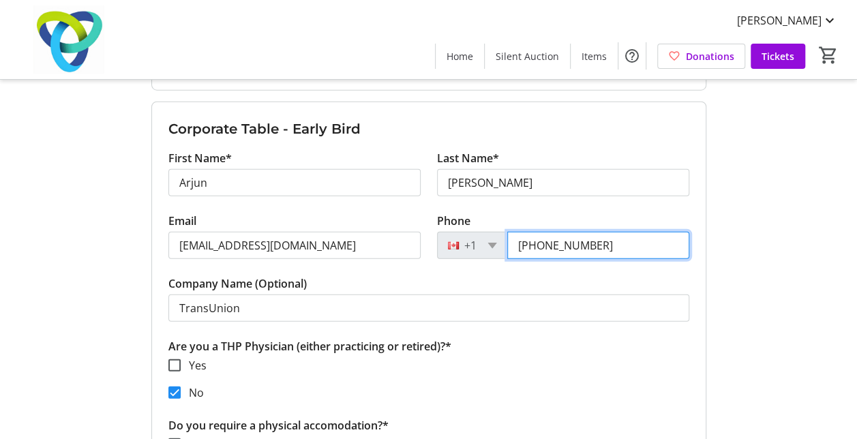
paste input "416) 618-5240"
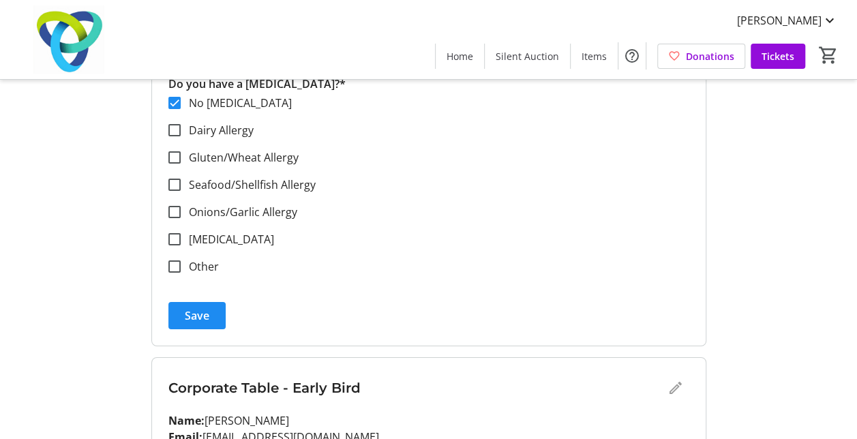
scroll to position [2259, 0]
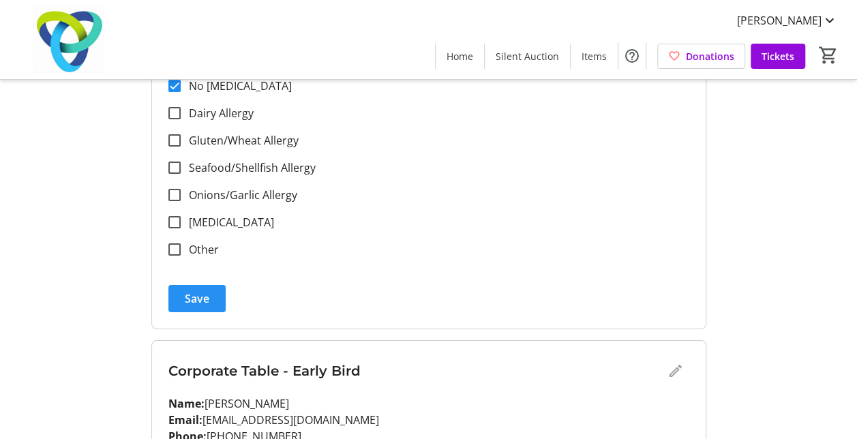
type input "[PHONE_NUMBER]"
click at [192, 290] on span "Save" at bounding box center [197, 298] width 25 height 16
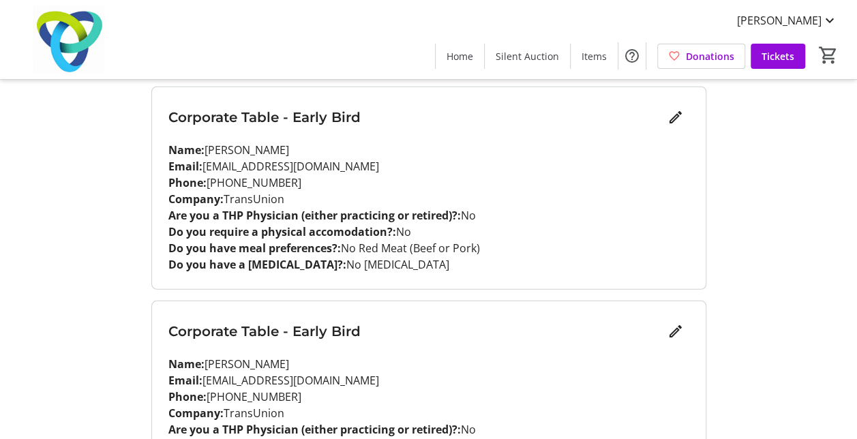
scroll to position [1886, 0]
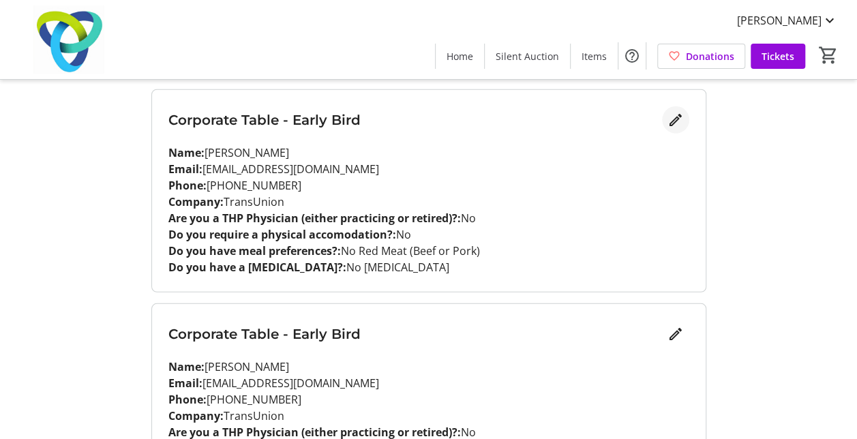
click at [673, 116] on mat-icon "Edit" at bounding box center [675, 120] width 16 height 16
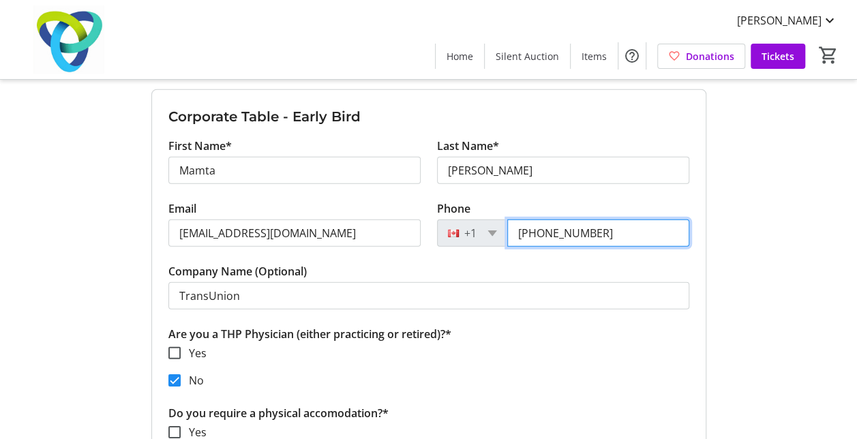
drag, startPoint x: 600, startPoint y: 228, endPoint x: 508, endPoint y: 248, distance: 94.9
click at [508, 248] on tr-form-field "Phone [PHONE_NUMBER]" at bounding box center [563, 231] width 252 height 63
paste input "416) 618-5240"
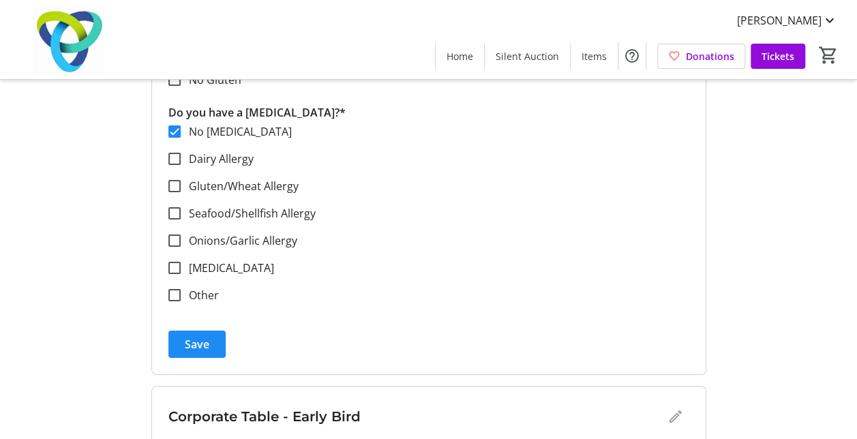
scroll to position [2440, 0]
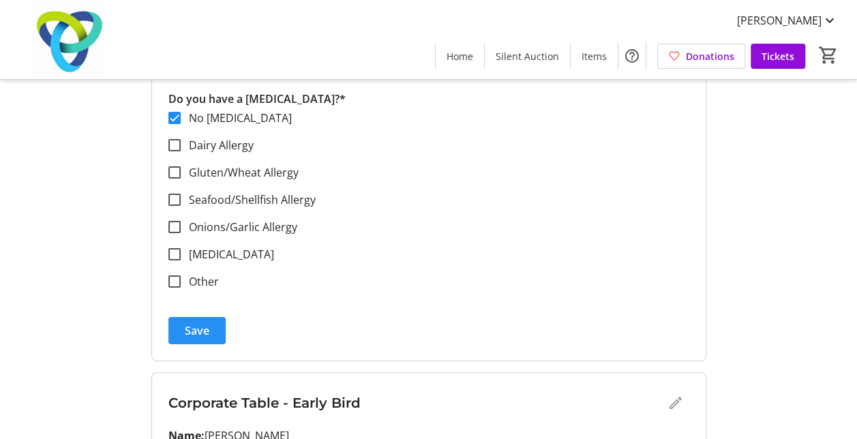
type input "[PHONE_NUMBER]"
click at [198, 335] on span "submit" at bounding box center [196, 330] width 57 height 33
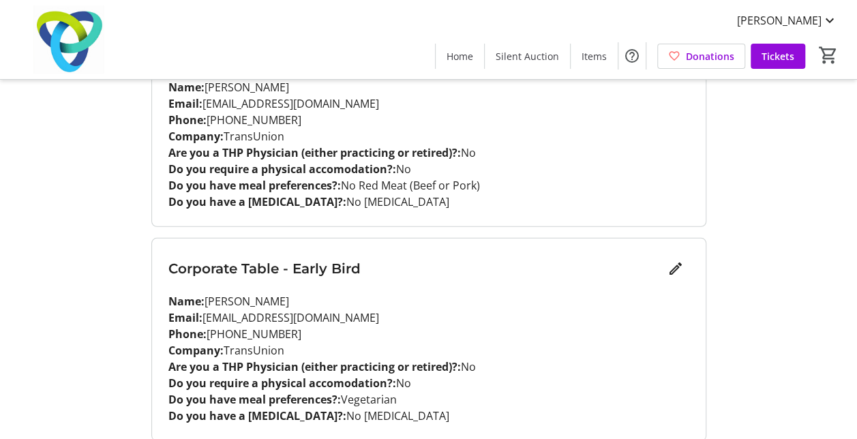
scroll to position [2004, 0]
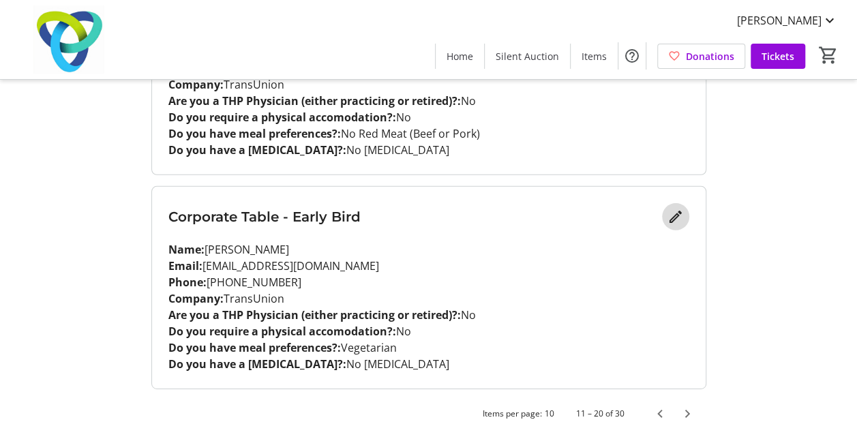
click at [671, 209] on mat-icon "Edit" at bounding box center [675, 217] width 16 height 16
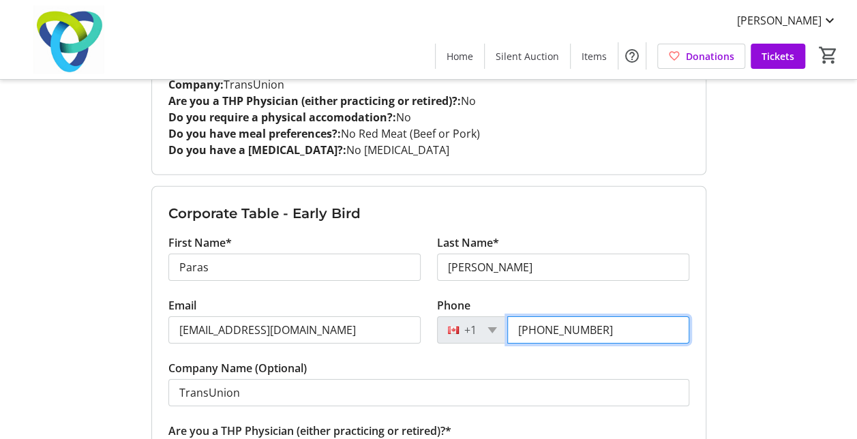
drag, startPoint x: 600, startPoint y: 324, endPoint x: 504, endPoint y: 330, distance: 95.6
click at [504, 330] on div "[PHONE_NUMBER]" at bounding box center [563, 329] width 252 height 27
paste input "416) 786-8142"
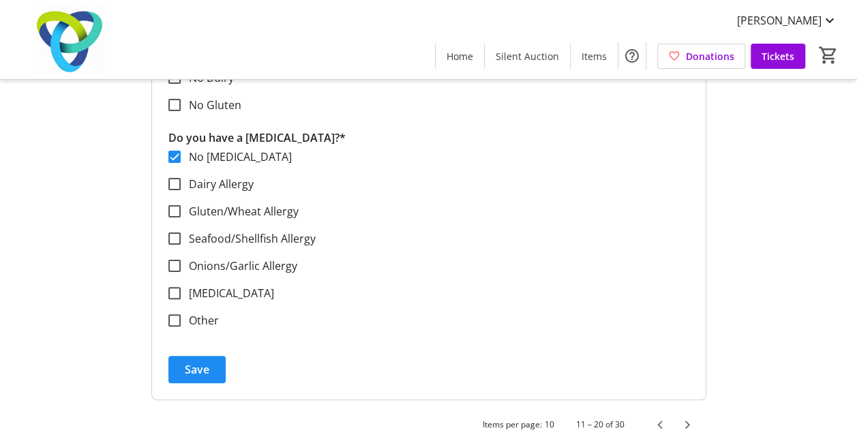
scroll to position [2626, 0]
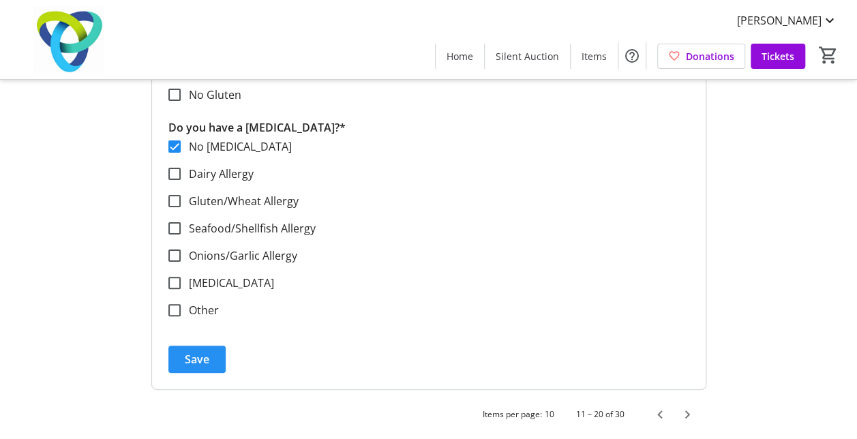
type input "[PHONE_NUMBER]"
click at [198, 354] on span "Save" at bounding box center [197, 359] width 25 height 16
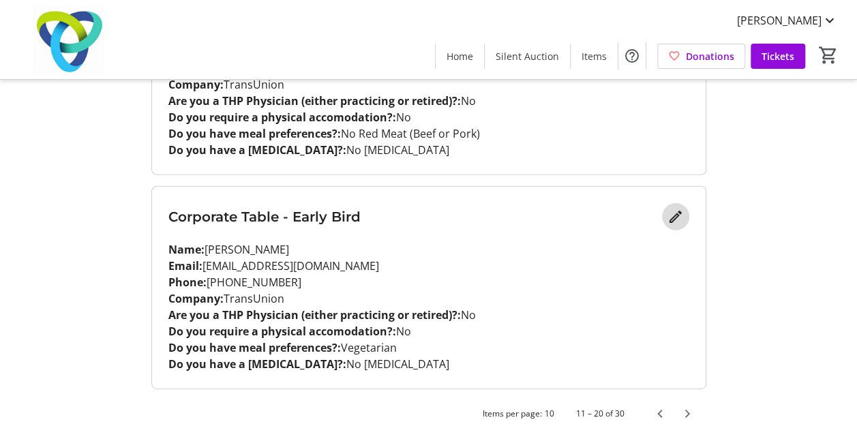
click at [675, 211] on mat-icon "Edit" at bounding box center [675, 217] width 16 height 16
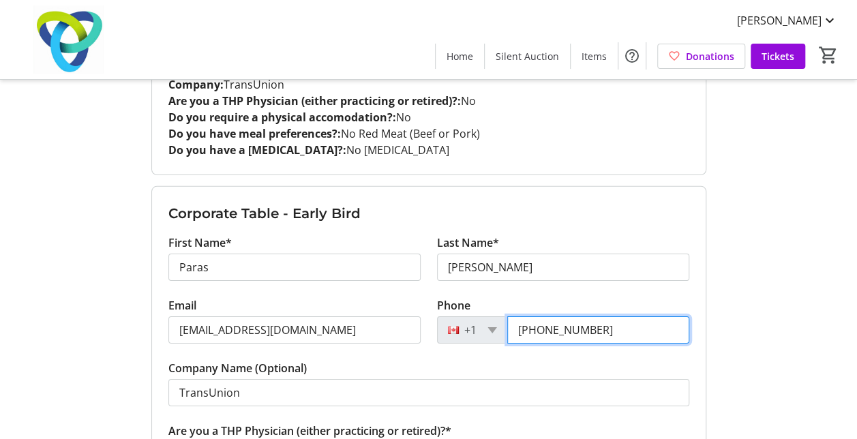
drag, startPoint x: 619, startPoint y: 331, endPoint x: 492, endPoint y: 328, distance: 126.8
click at [492, 328] on div "[PHONE_NUMBER]" at bounding box center [563, 329] width 252 height 27
type input "[PHONE_NUMBER]"
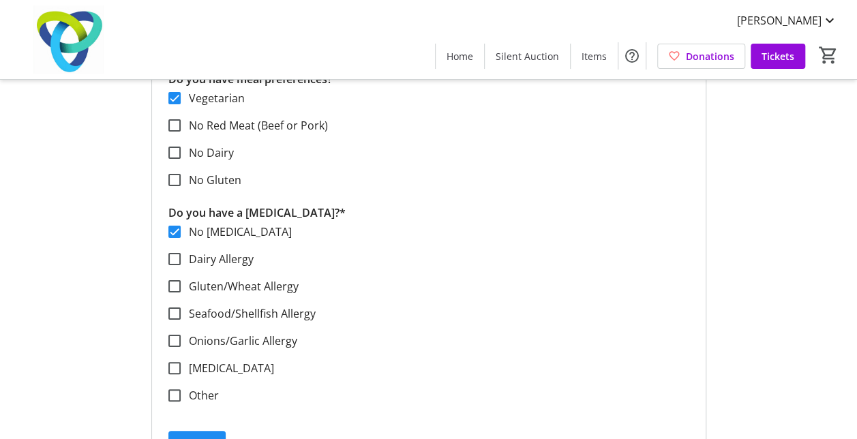
scroll to position [2626, 0]
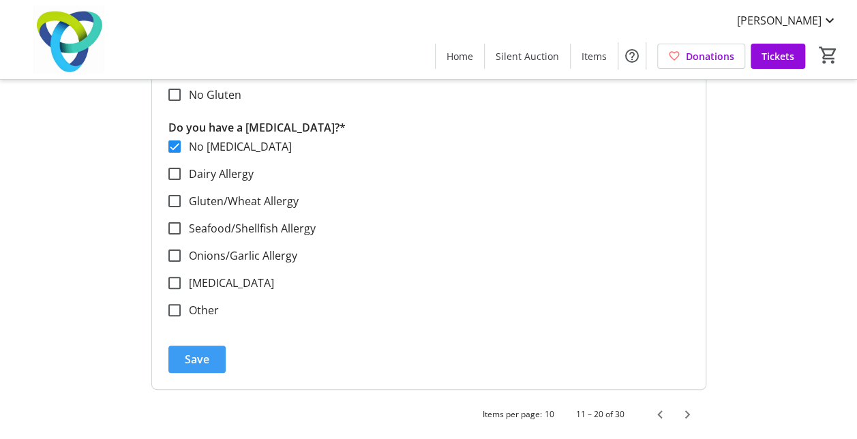
click at [199, 352] on span "Save" at bounding box center [197, 359] width 25 height 16
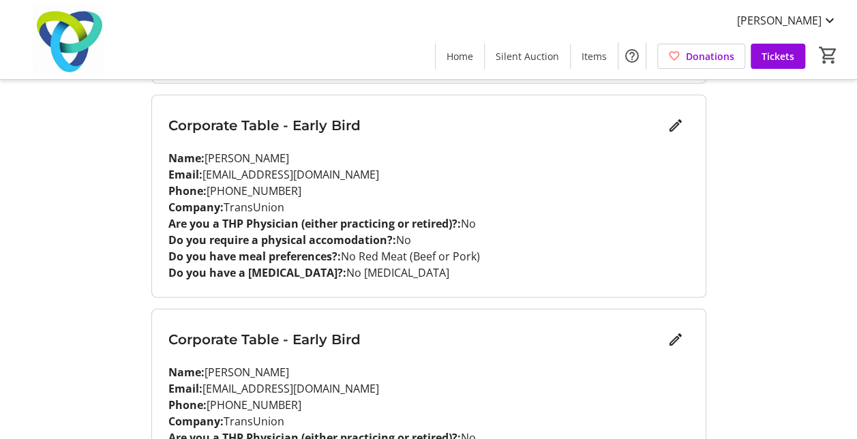
scroll to position [1876, 0]
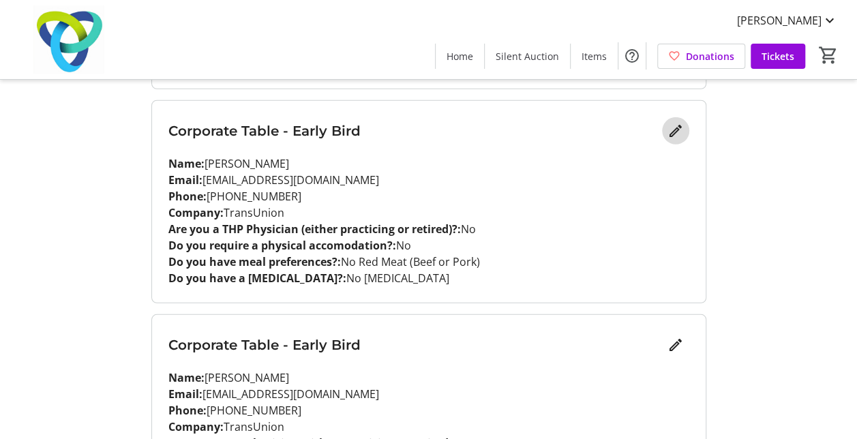
click at [677, 129] on mat-icon "Edit" at bounding box center [675, 131] width 16 height 16
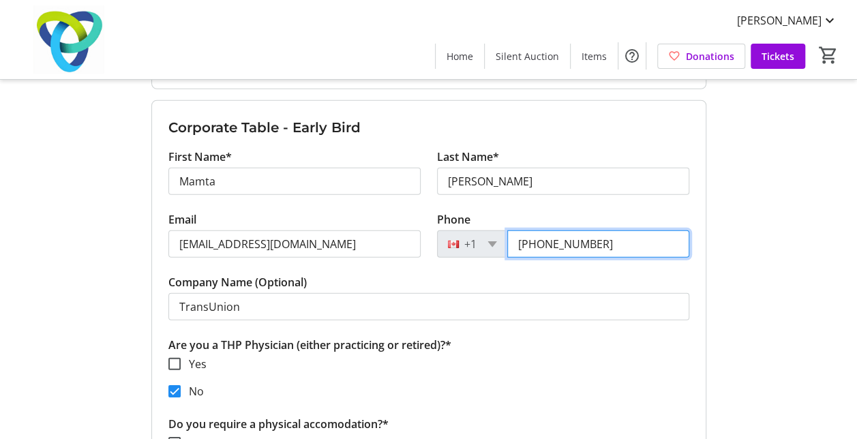
drag, startPoint x: 613, startPoint y: 243, endPoint x: 435, endPoint y: 261, distance: 178.8
click at [435, 261] on div "Phone [PHONE_NUMBER]" at bounding box center [563, 242] width 269 height 63
type input "[PHONE_NUMBER]"
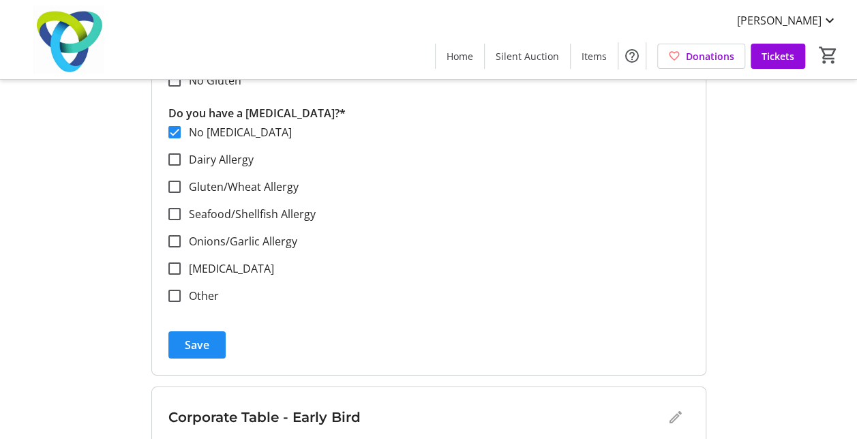
scroll to position [2430, 0]
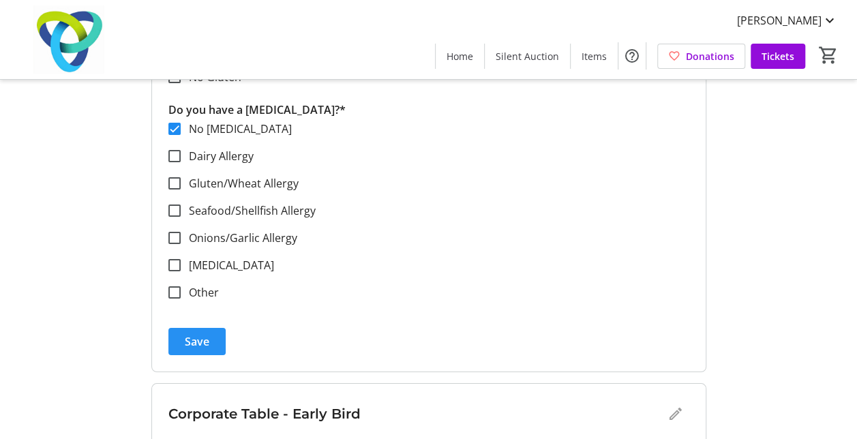
click at [192, 335] on span "Save" at bounding box center [197, 341] width 25 height 16
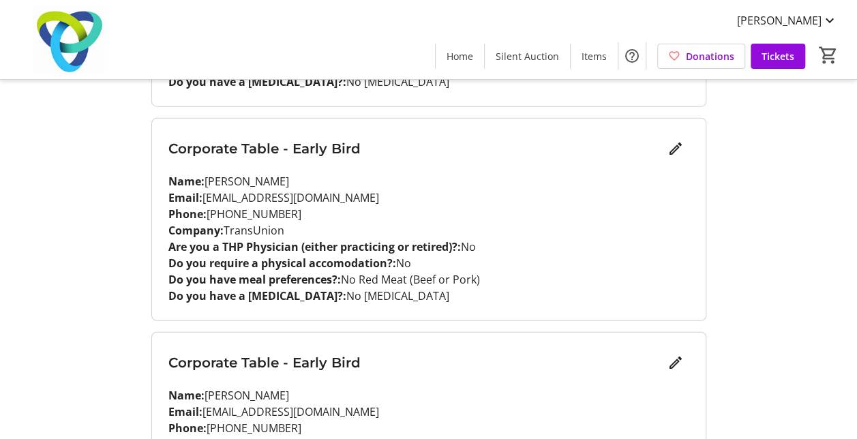
scroll to position [1630, 0]
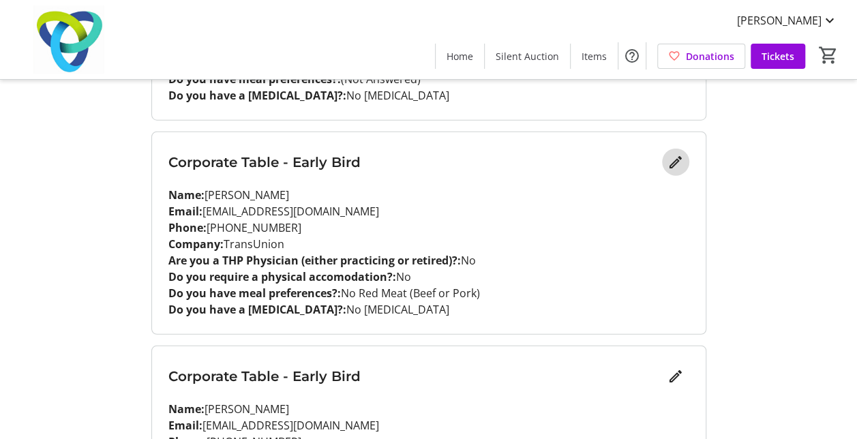
click at [672, 163] on mat-icon "Edit" at bounding box center [675, 162] width 16 height 16
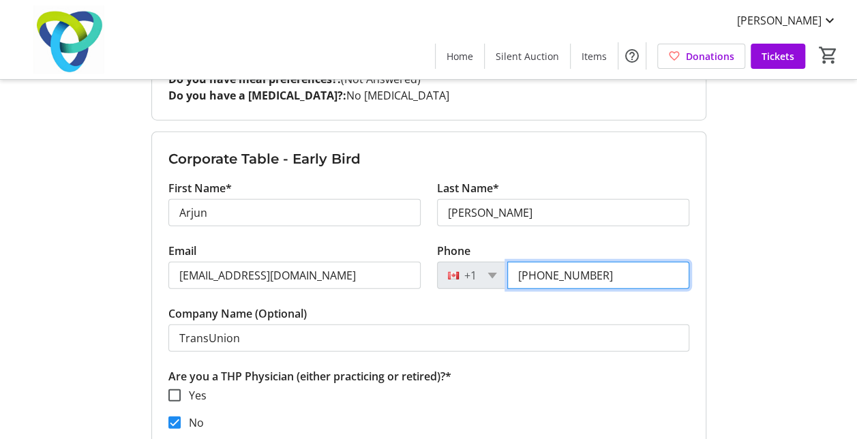
drag, startPoint x: 596, startPoint y: 265, endPoint x: 461, endPoint y: 290, distance: 137.3
click at [461, 290] on tr-form-field "Phone [PHONE_NUMBER]" at bounding box center [563, 274] width 252 height 63
type input "[PHONE_NUMBER]"
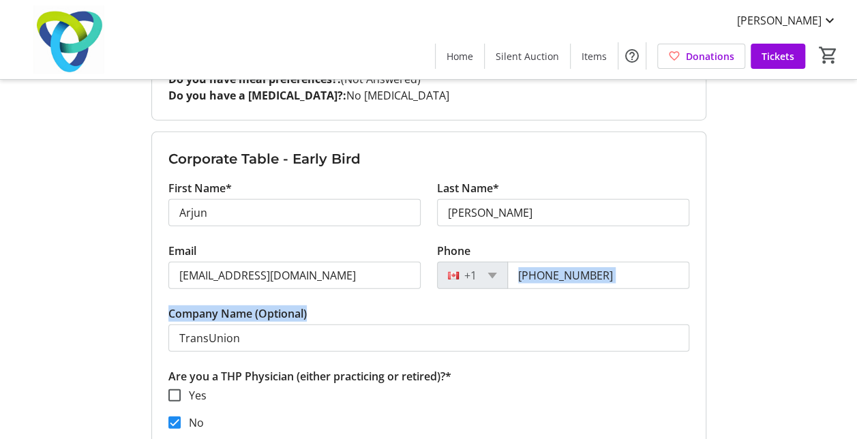
drag, startPoint x: 855, startPoint y: 273, endPoint x: 846, endPoint y: 311, distance: 39.2
drag, startPoint x: 846, startPoint y: 311, endPoint x: 824, endPoint y: 294, distance: 27.7
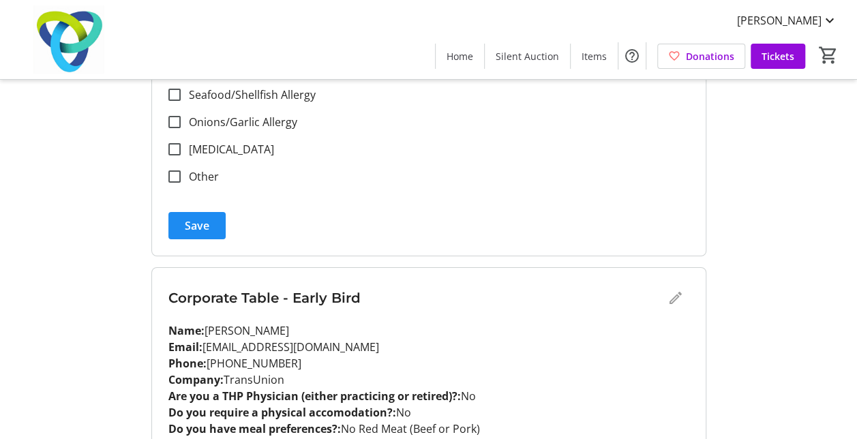
scroll to position [2314, 0]
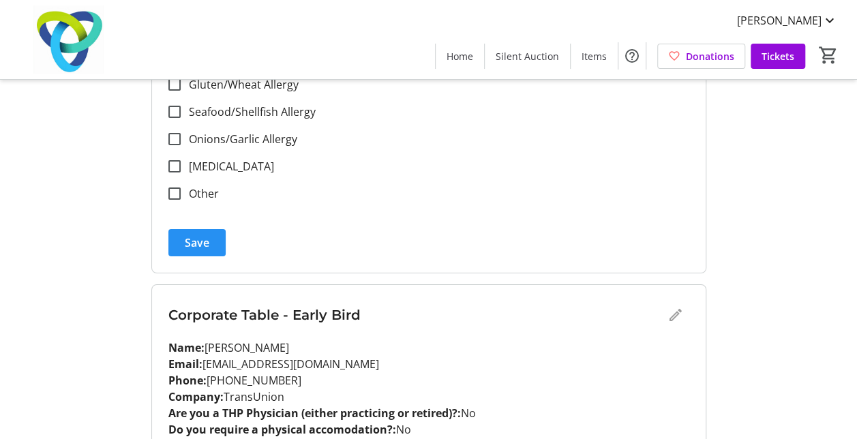
click at [193, 239] on span "Save" at bounding box center [197, 242] width 25 height 16
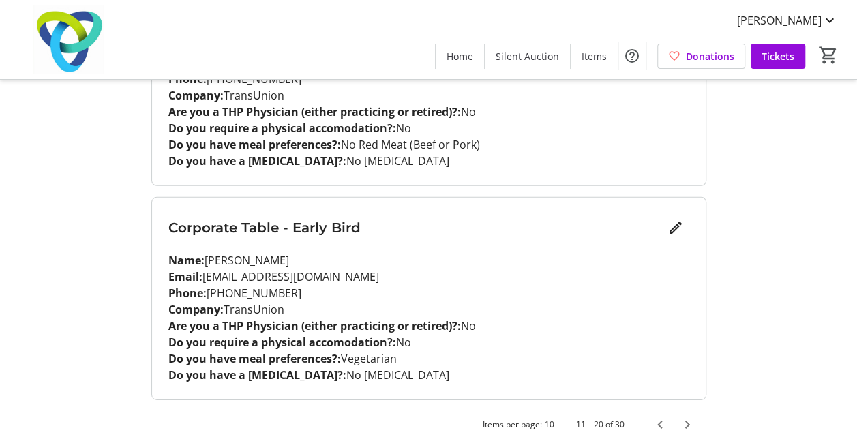
scroll to position [2004, 0]
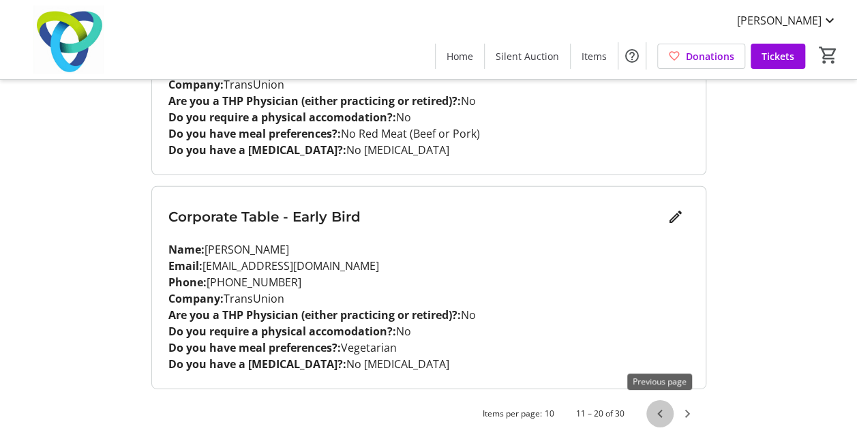
click at [656, 405] on span "Previous page" at bounding box center [659, 413] width 27 height 27
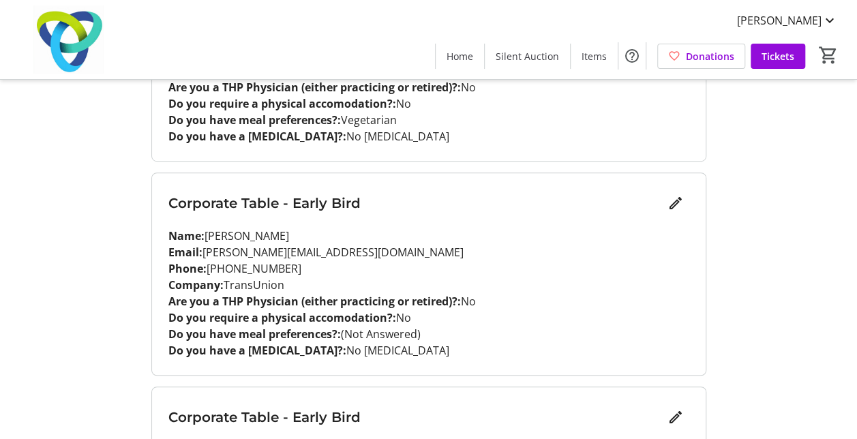
scroll to position [308, 0]
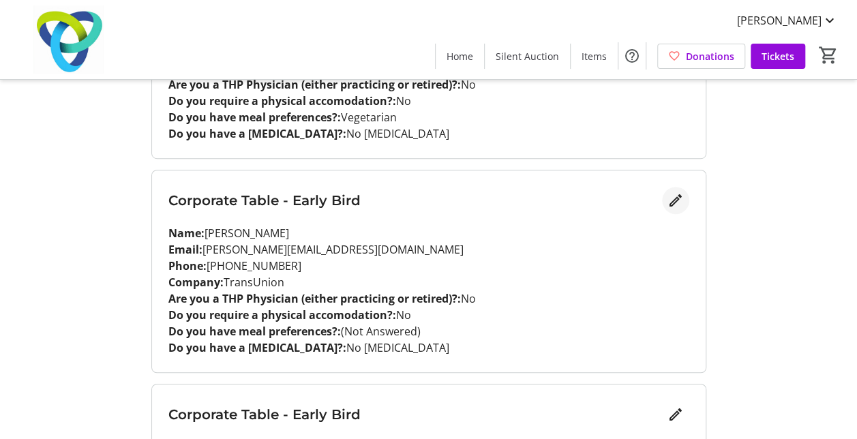
click at [675, 204] on mat-icon "Edit" at bounding box center [675, 200] width 16 height 16
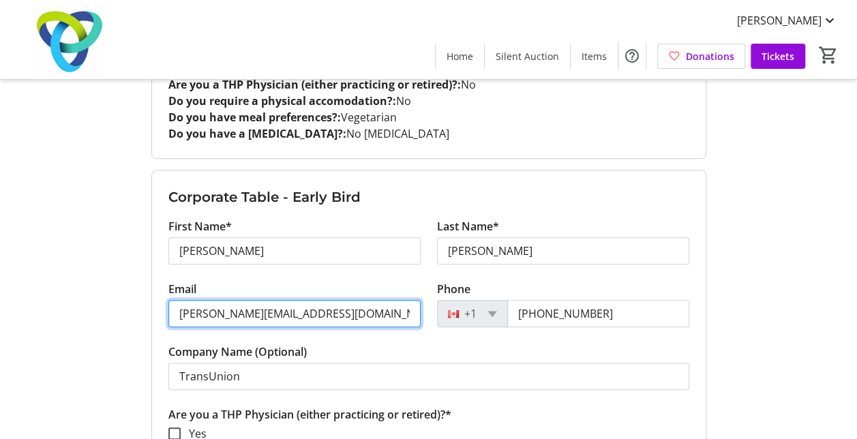
click at [224, 312] on input "[PERSON_NAME][EMAIL_ADDRESS][DOMAIN_NAME]" at bounding box center [294, 313] width 252 height 27
type input "[EMAIL_ADDRESS][PERSON_NAME][DOMAIN_NAME]"
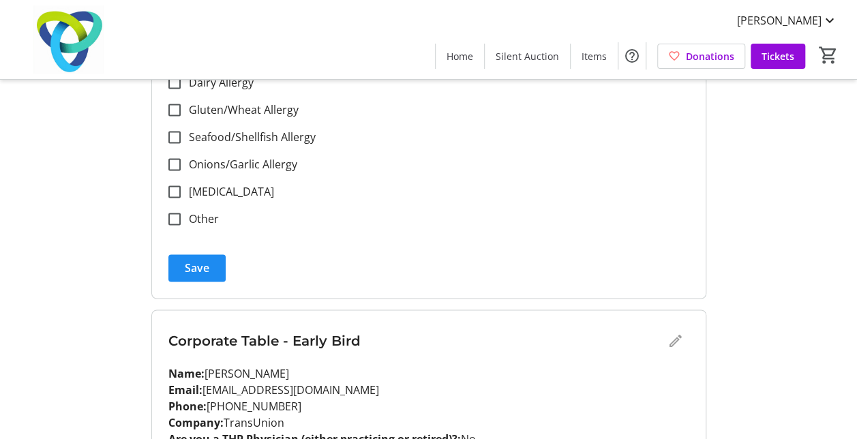
scroll to position [1009, 0]
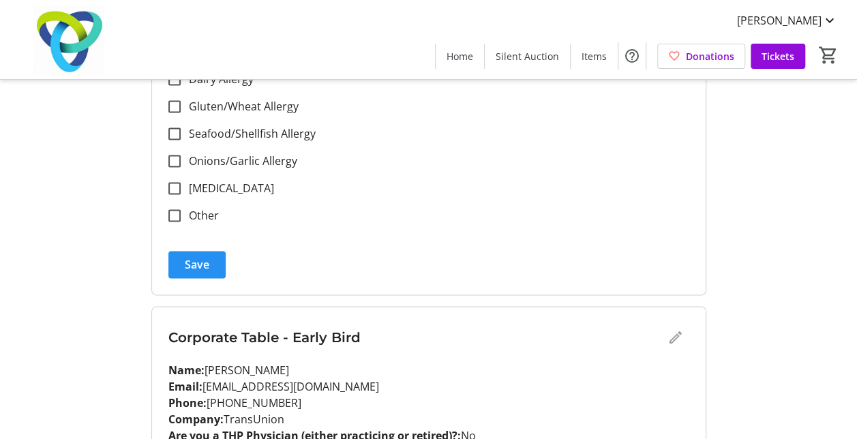
click at [193, 258] on span "Save" at bounding box center [197, 264] width 25 height 16
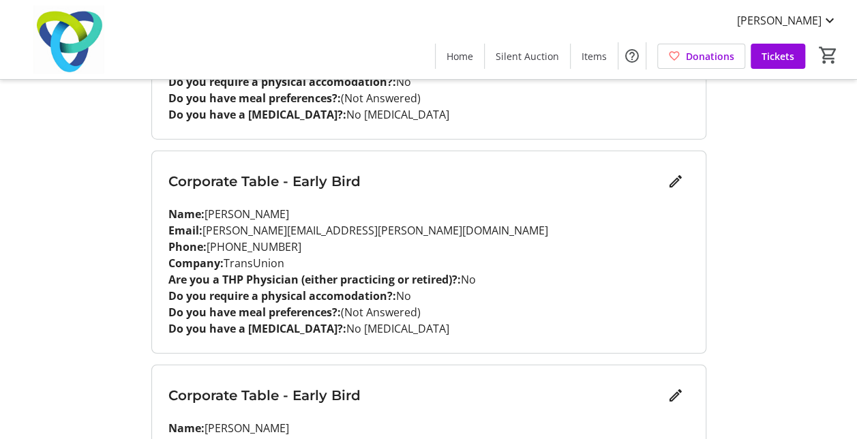
scroll to position [2004, 0]
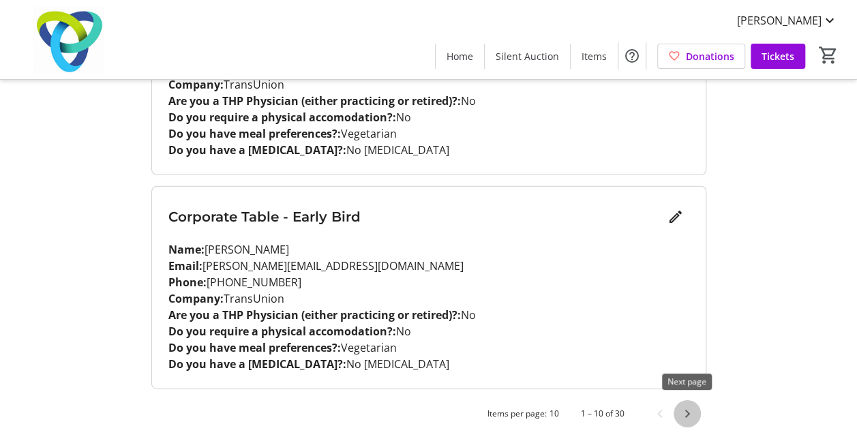
click at [687, 409] on span "Next page" at bounding box center [686, 413] width 27 height 27
click at [688, 407] on span "Next page" at bounding box center [686, 413] width 27 height 27
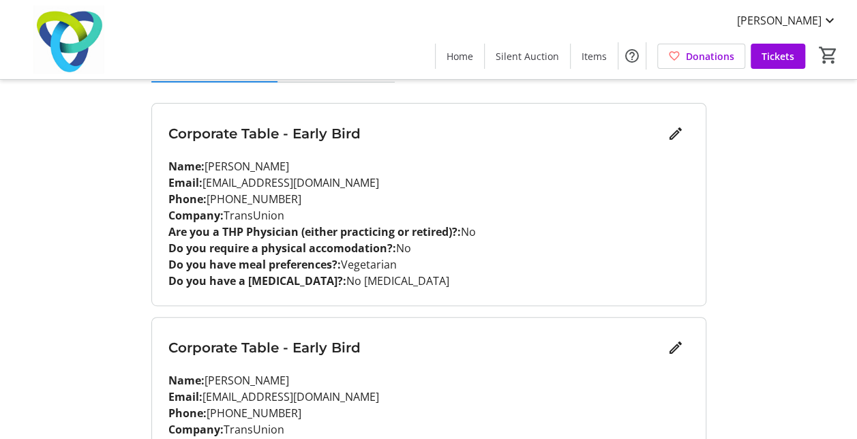
scroll to position [153, 0]
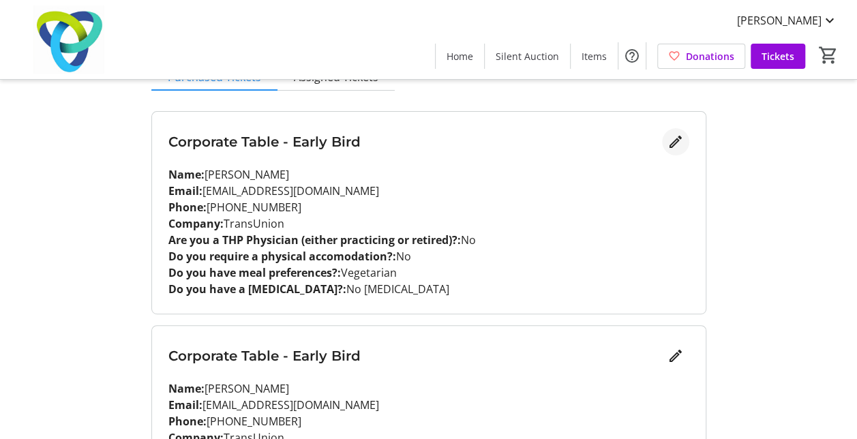
click at [674, 141] on mat-icon "Edit" at bounding box center [675, 142] width 16 height 16
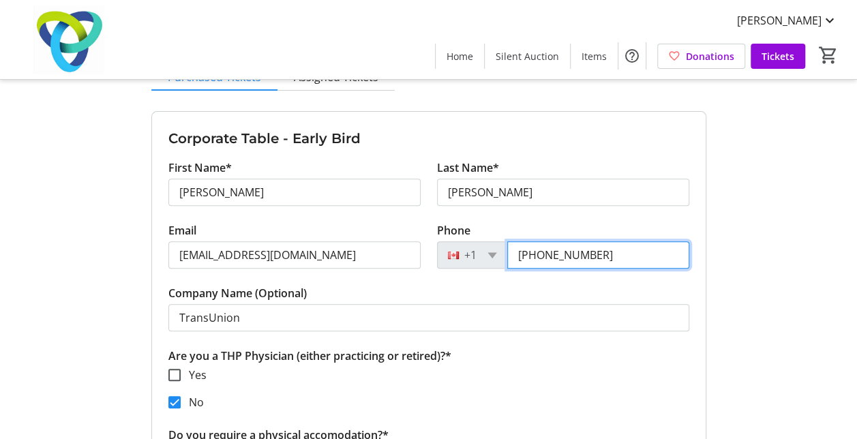
drag, startPoint x: 608, startPoint y: 258, endPoint x: 466, endPoint y: 269, distance: 142.1
click at [466, 269] on tr-form-field "Phone [PHONE_NUMBER]" at bounding box center [563, 253] width 252 height 63
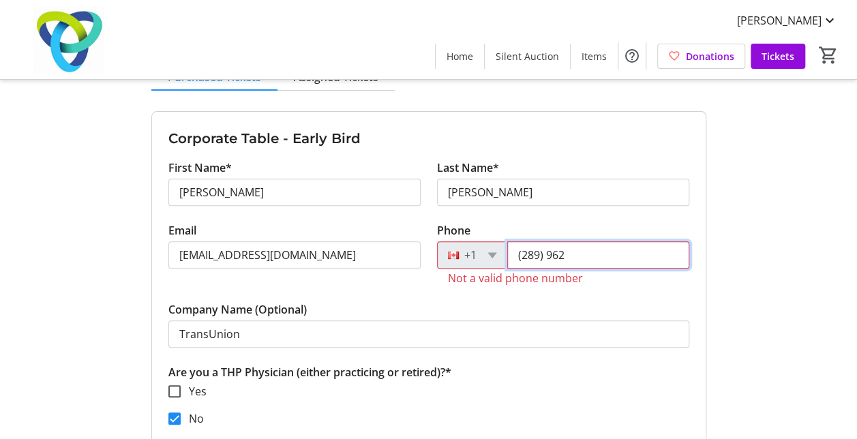
click at [578, 260] on input "(289) 962" at bounding box center [598, 254] width 182 height 27
type input "[PHONE_NUMBER]"
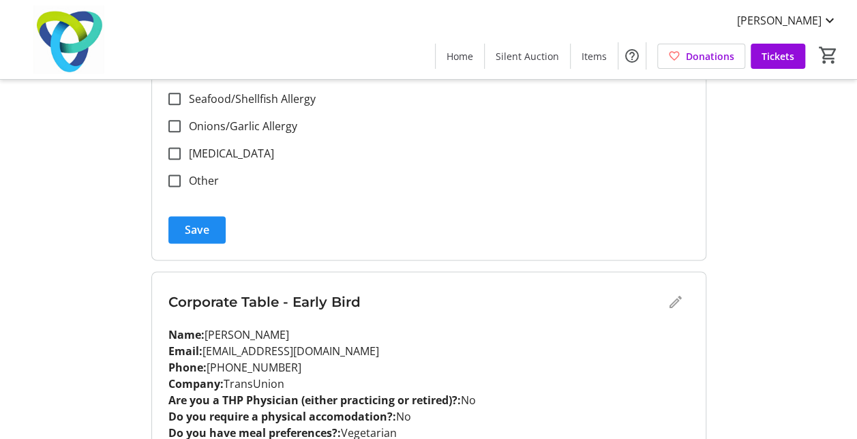
scroll to position [833, 0]
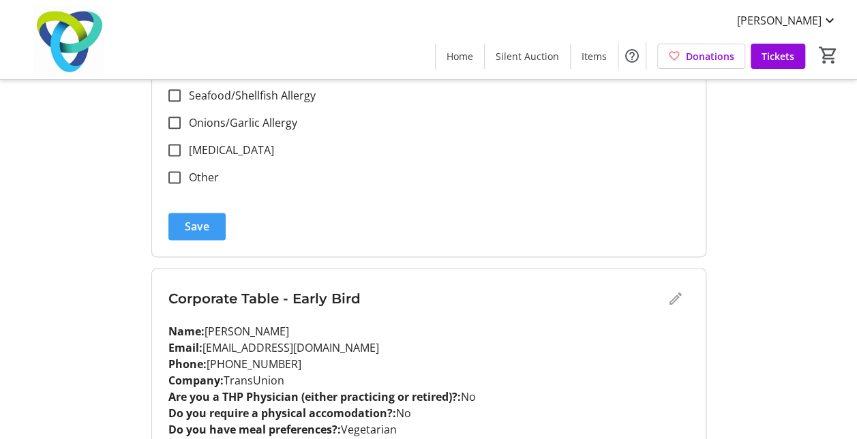
click at [213, 228] on span "submit" at bounding box center [196, 226] width 57 height 33
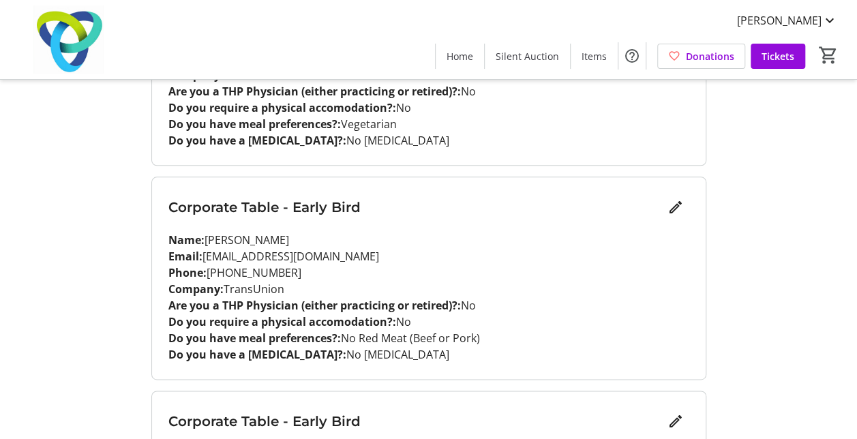
scroll to position [735, 0]
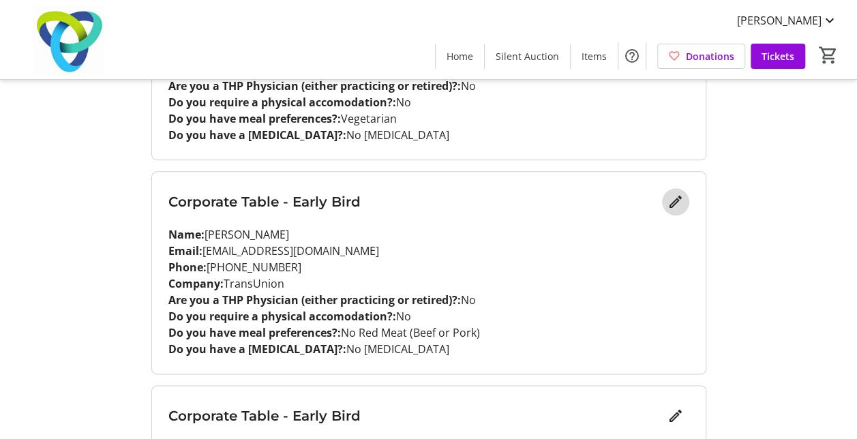
click at [675, 206] on mat-icon "Edit" at bounding box center [675, 202] width 16 height 16
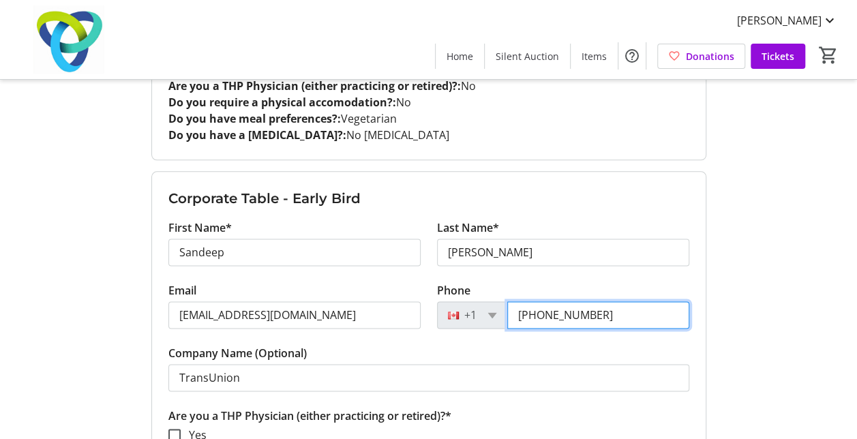
drag, startPoint x: 613, startPoint y: 319, endPoint x: 436, endPoint y: 314, distance: 176.6
click at [437, 314] on div "[PHONE_NUMBER]" at bounding box center [563, 314] width 252 height 27
type input "[PHONE_NUMBER]"
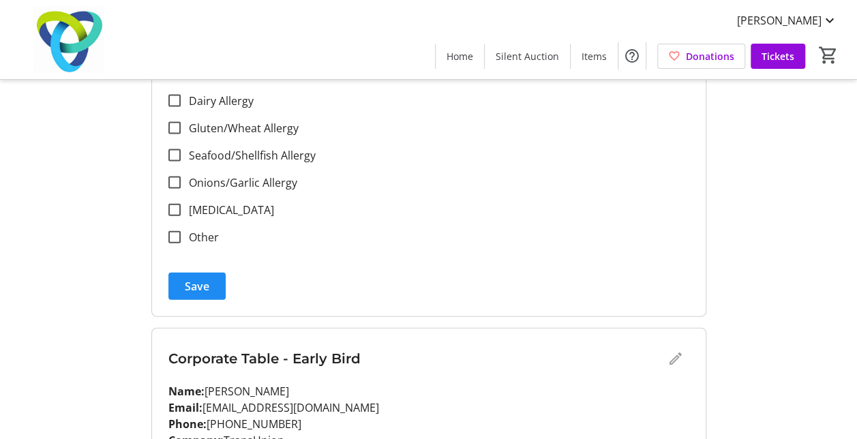
scroll to position [1419, 0]
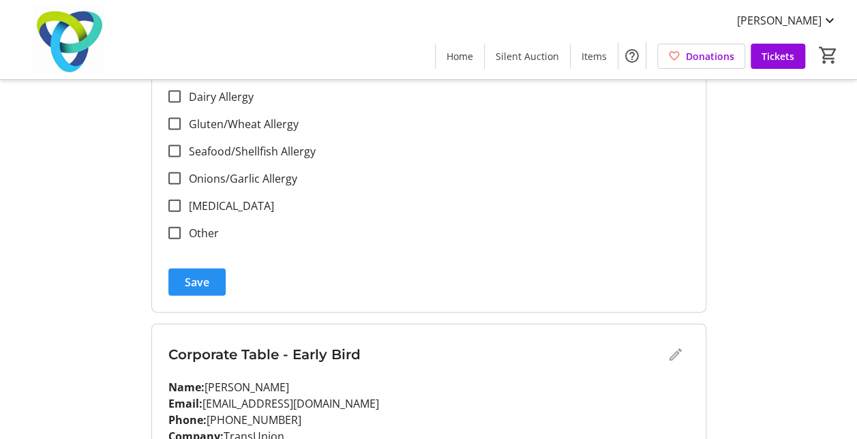
click at [200, 288] on span "submit" at bounding box center [196, 282] width 57 height 33
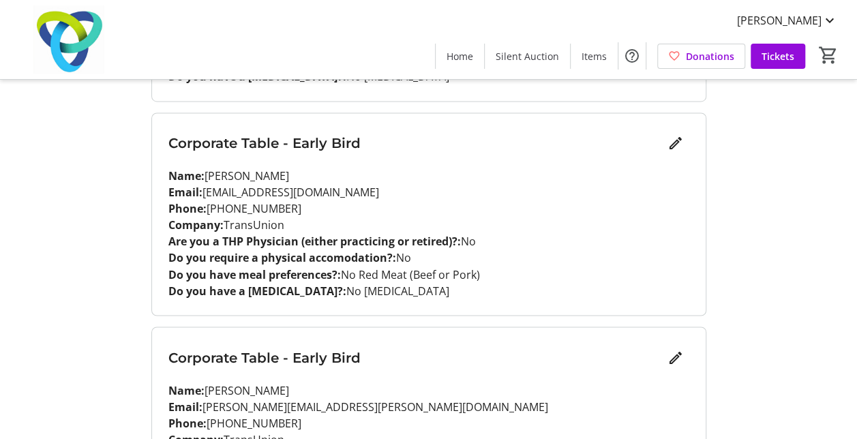
scroll to position [994, 0]
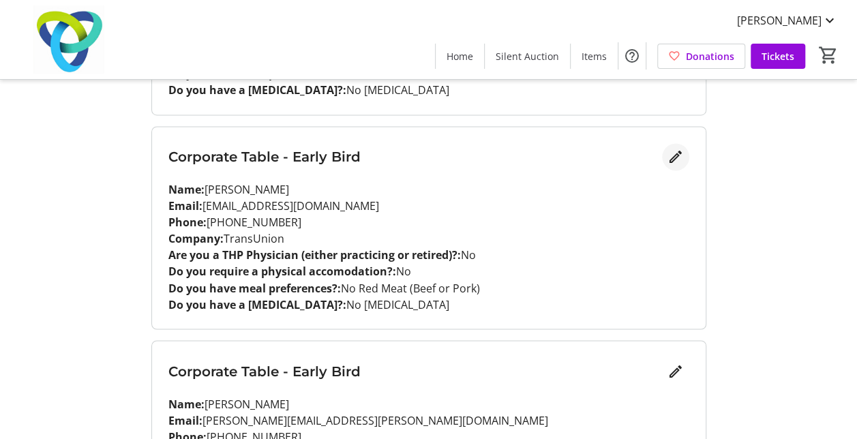
click at [668, 166] on span "Edit" at bounding box center [675, 156] width 27 height 27
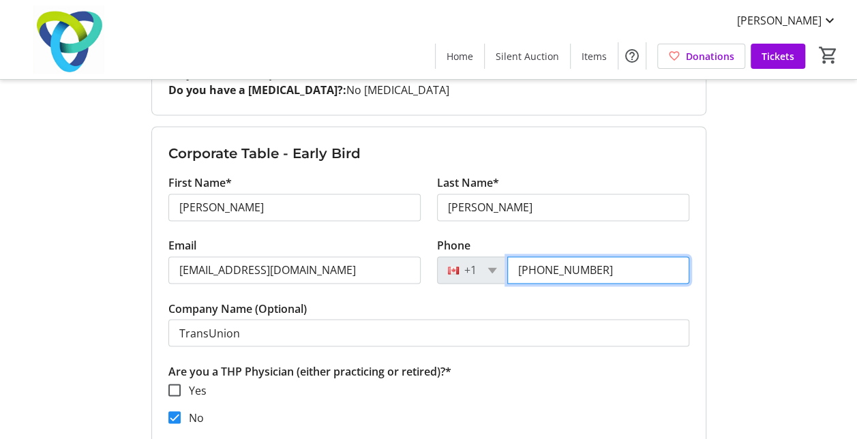
drag, startPoint x: 605, startPoint y: 269, endPoint x: 478, endPoint y: 270, distance: 126.8
click at [478, 270] on div "[PHONE_NUMBER]" at bounding box center [563, 269] width 252 height 27
type input "[PHONE_NUMBER]"
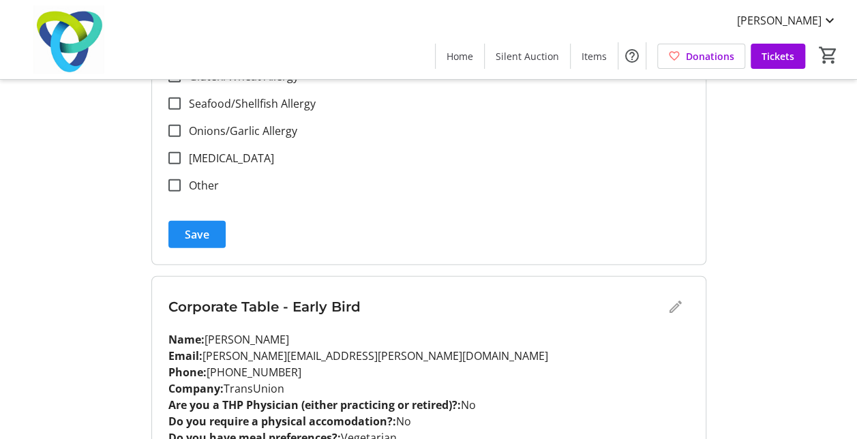
scroll to position [1691, 0]
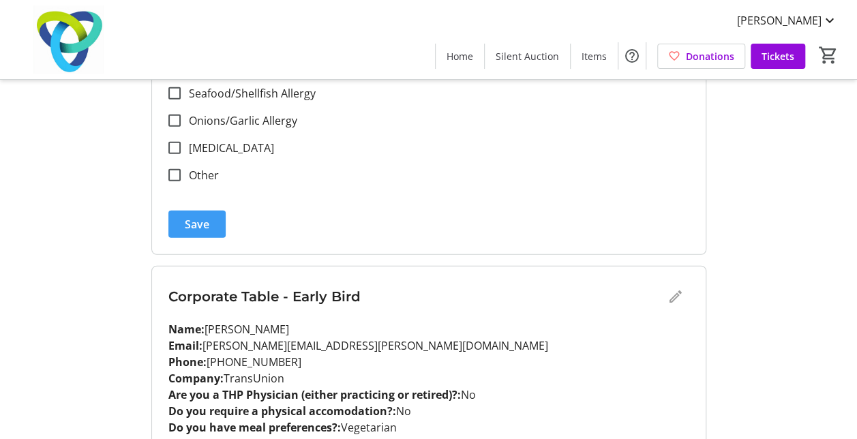
click at [185, 221] on span "Save" at bounding box center [197, 224] width 25 height 16
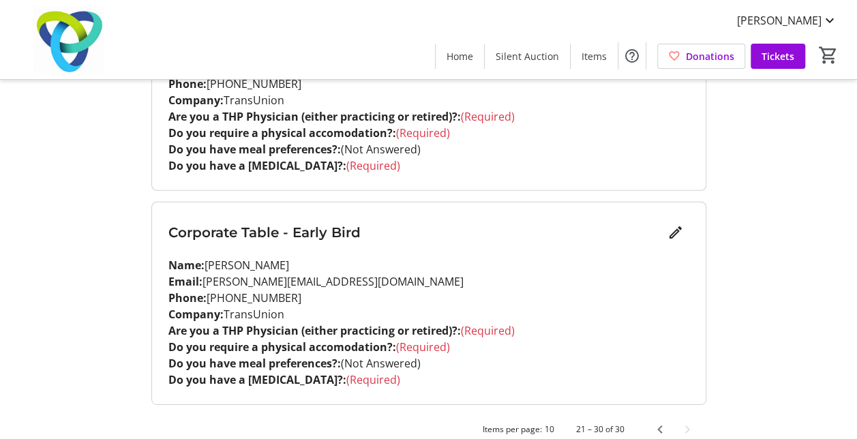
scroll to position [2004, 0]
